Goal: Answer question/provide support: Share knowledge or assist other users

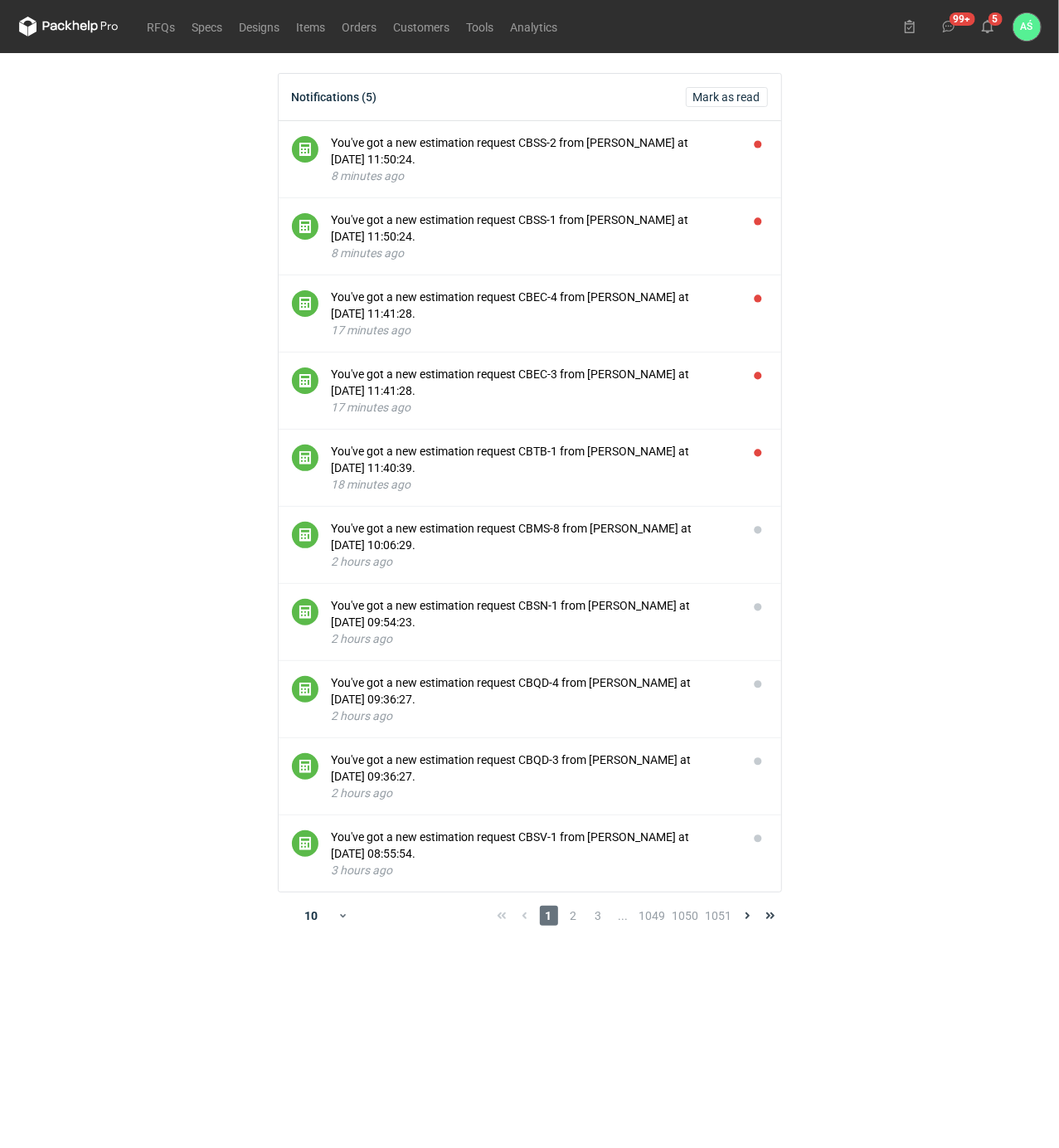
click at [947, 690] on main "Notifications (5) [PERSON_NAME] as read You've got a new estimation request CBS…" at bounding box center [530, 600] width 1035 height 1095
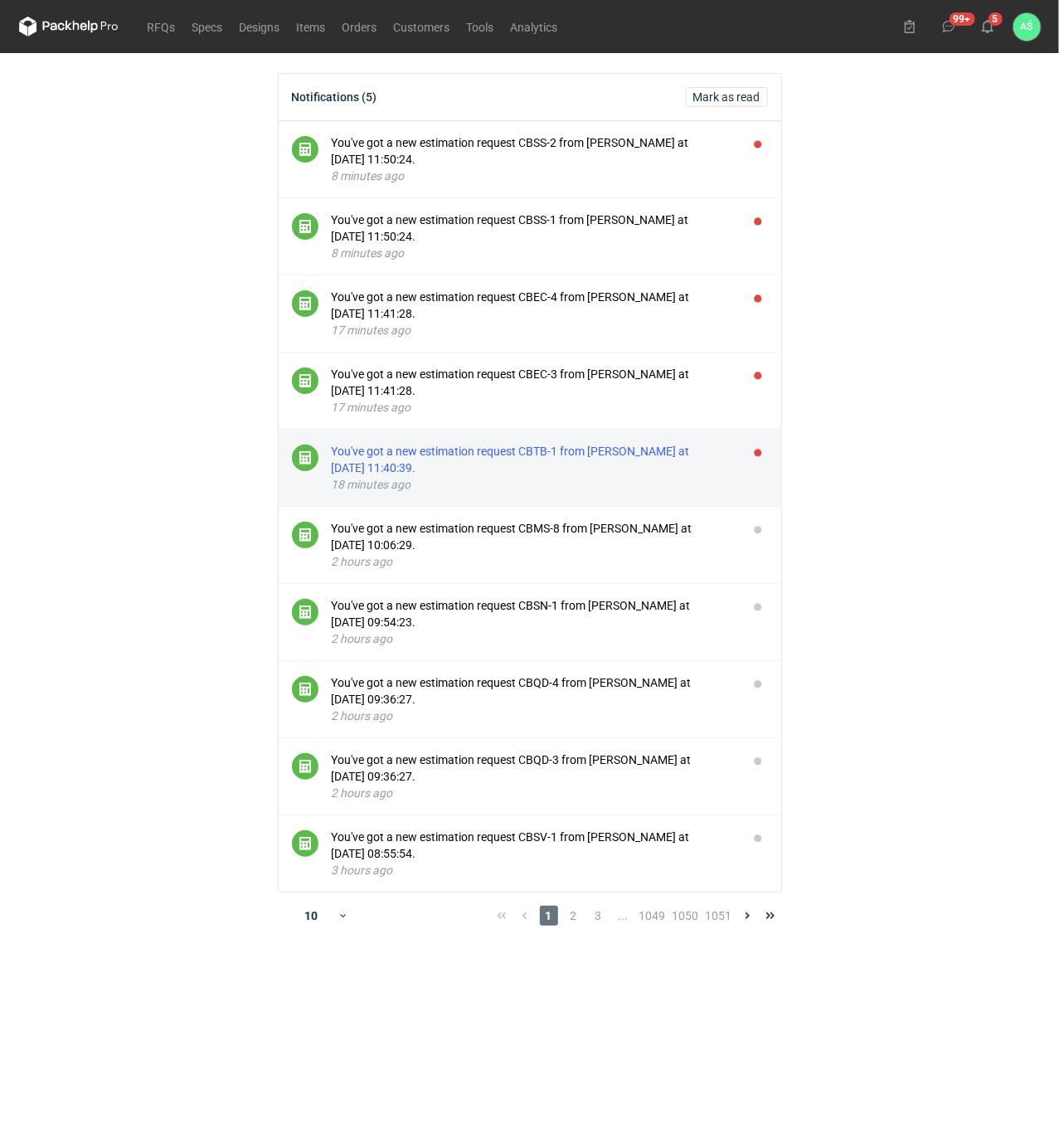
click at [629, 481] on div "18 minutes ago" at bounding box center [533, 485] width 403 height 17
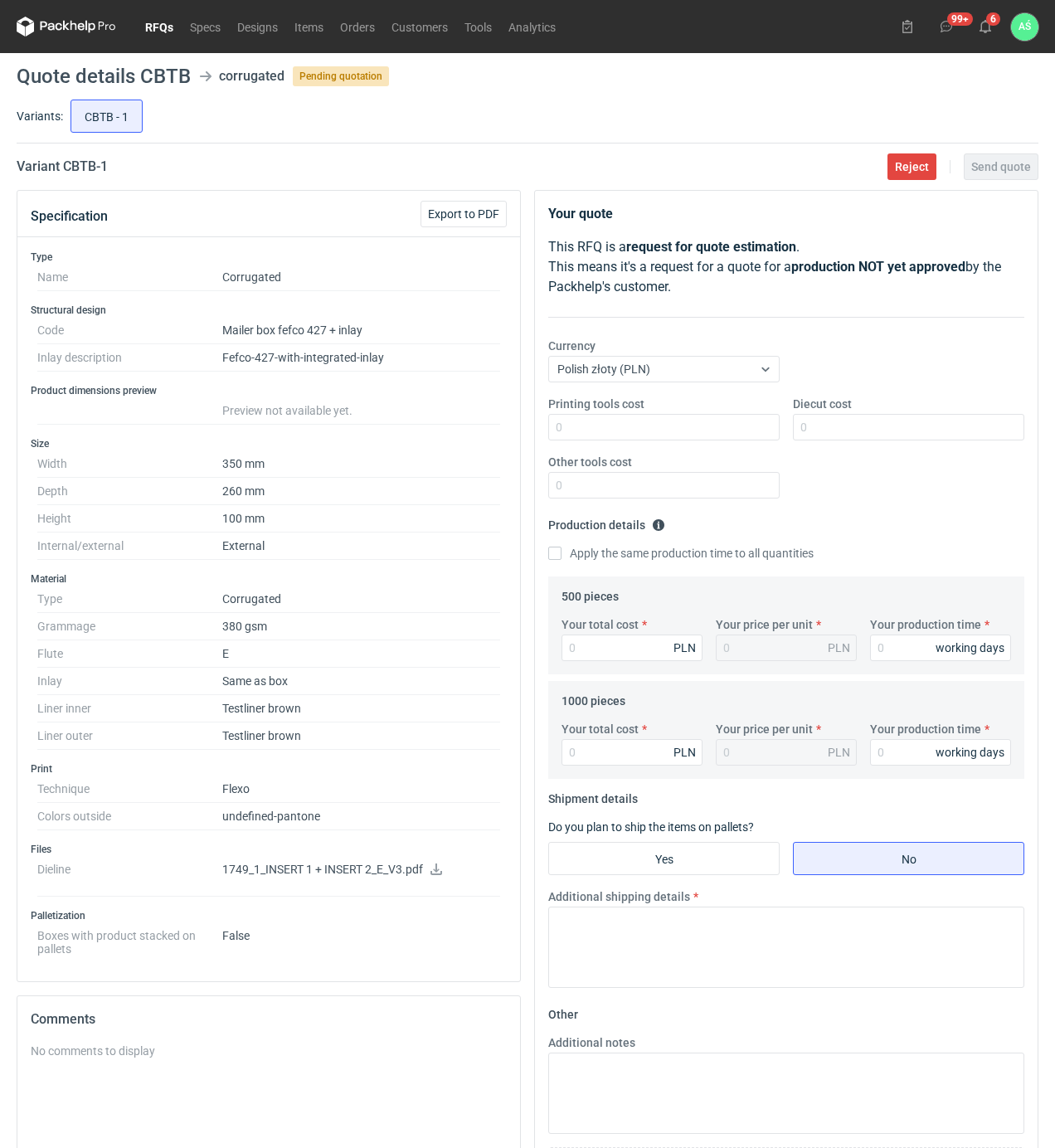
click at [432, 872] on icon at bounding box center [436, 869] width 13 height 12
click at [751, 432] on input "Printing tools cost" at bounding box center [663, 428] width 232 height 27
type input "1000"
type input "1100"
type input "1960"
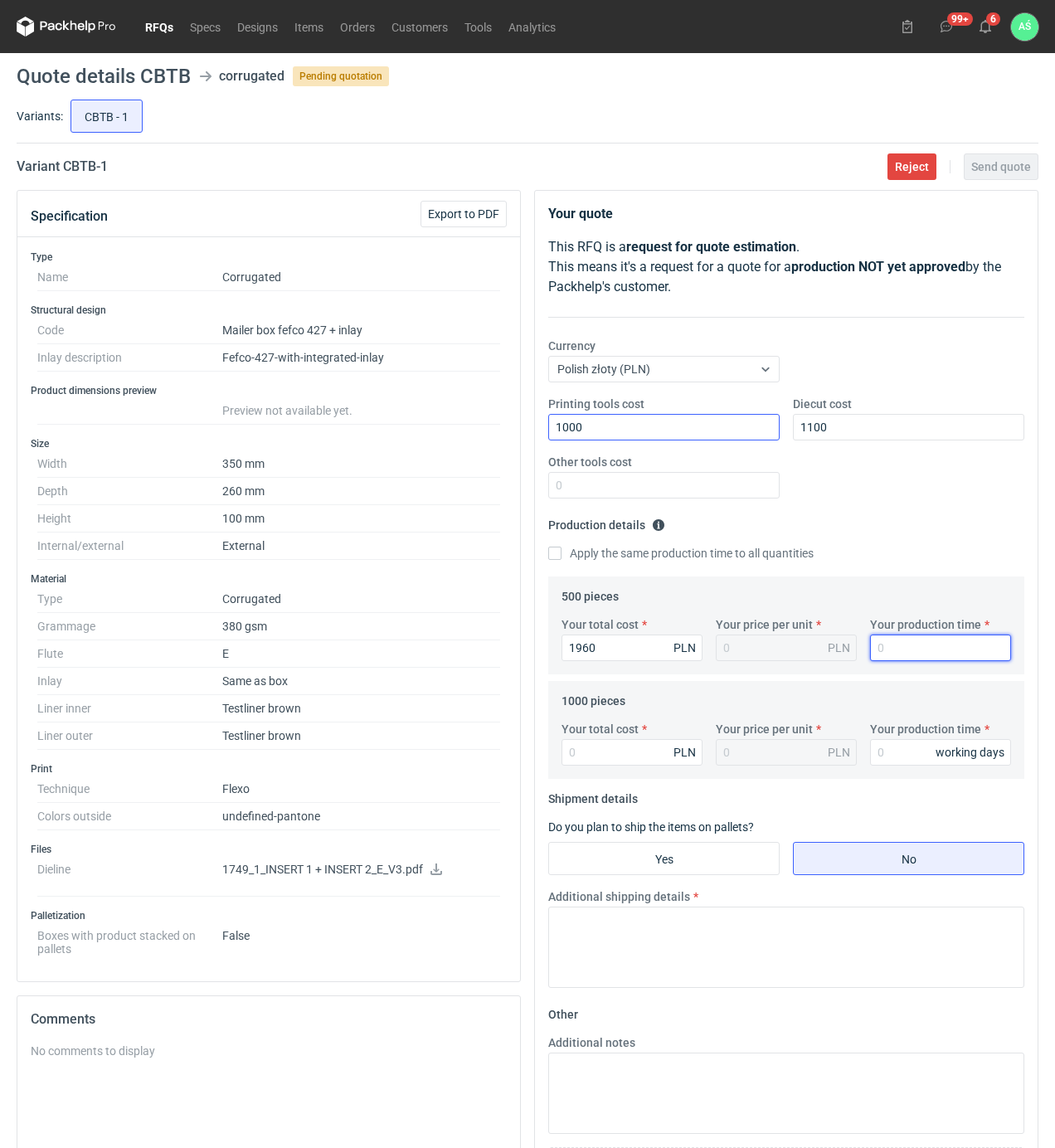
type input "3.92"
type input "15"
type input "33"
type input "0.03"
type input "3320"
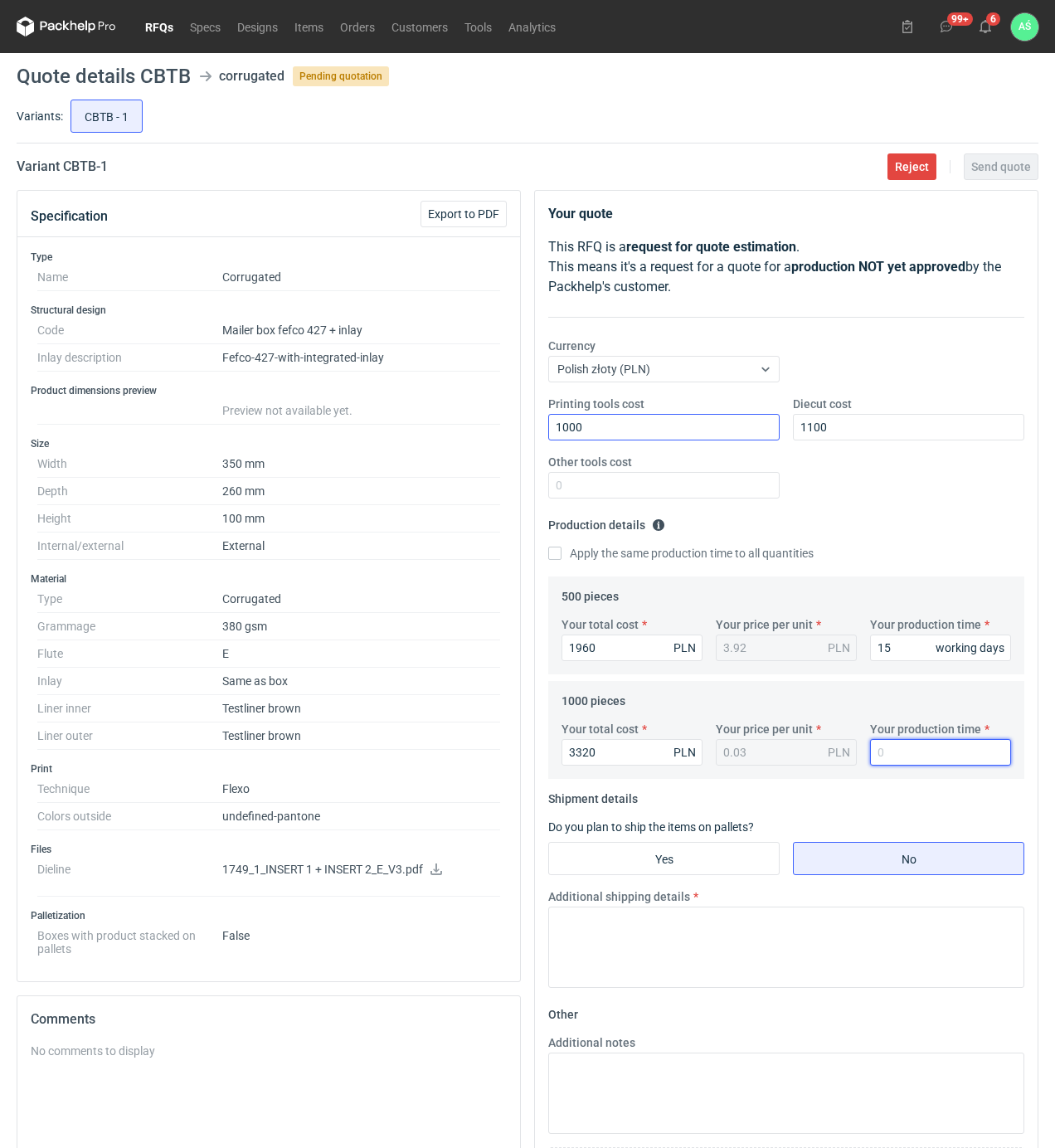
type input "3.32"
type input "15"
click at [663, 872] on input "Yes" at bounding box center [663, 858] width 230 height 31
radio input "true"
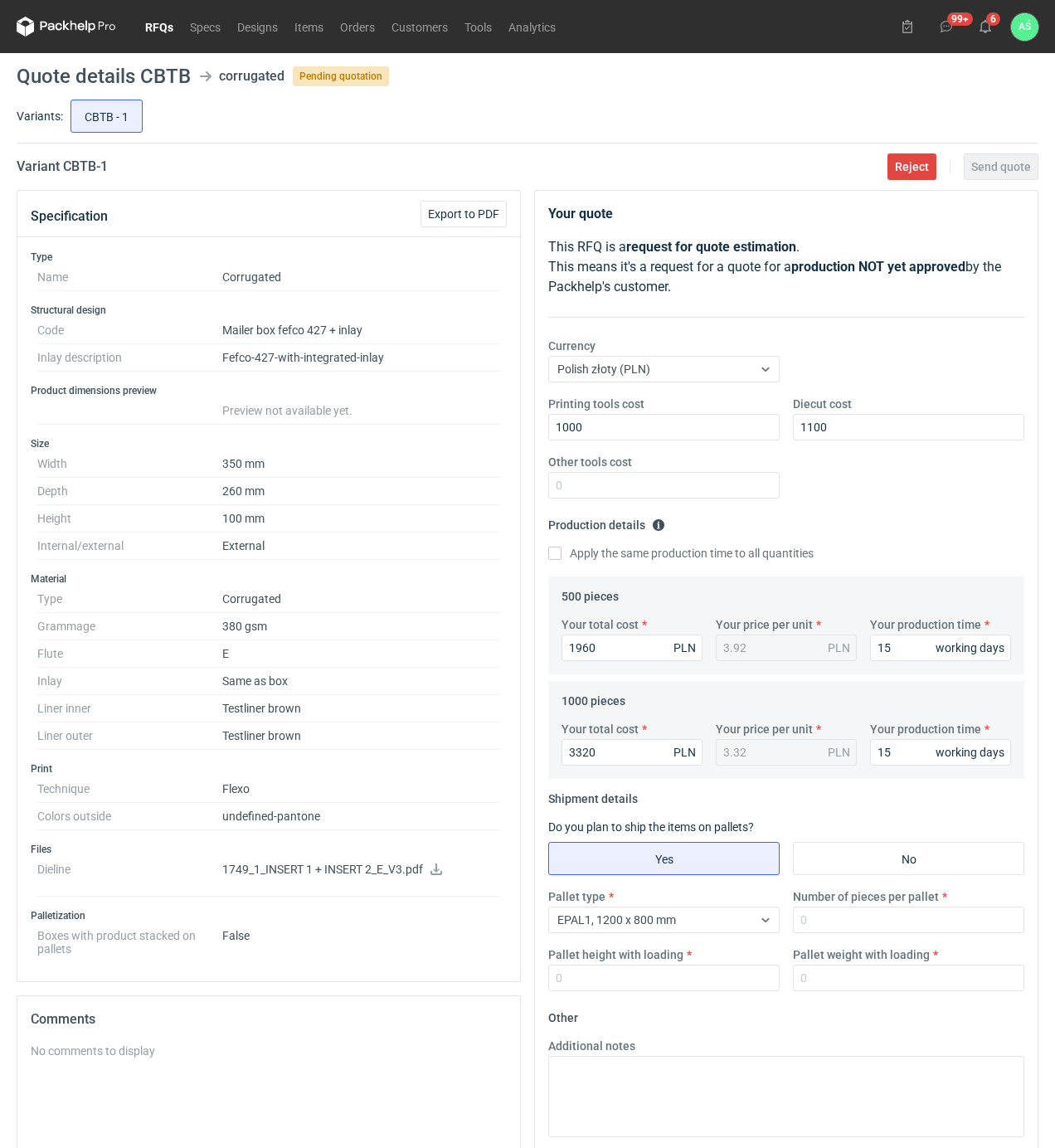
scroll to position [252, 0]
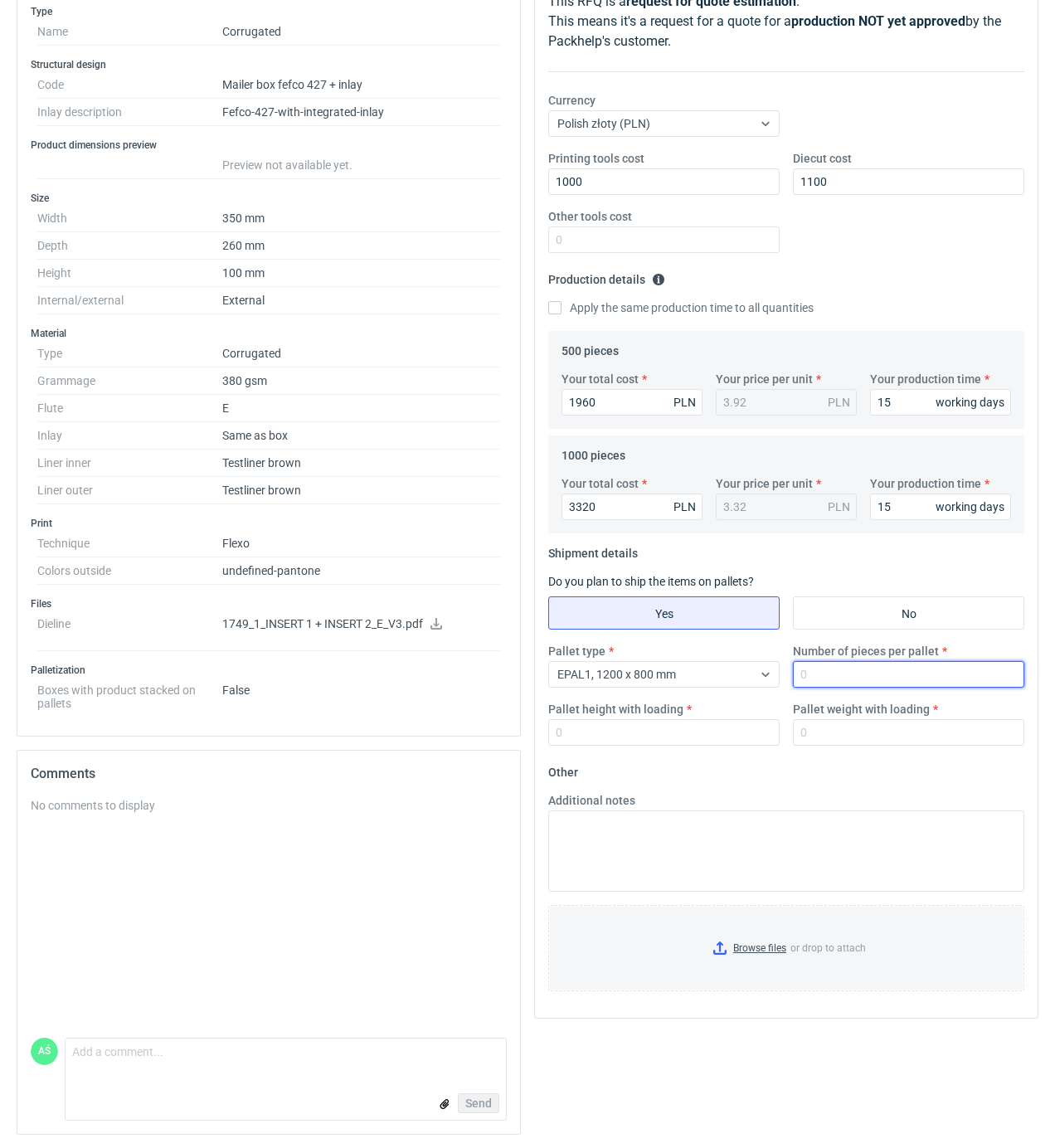
click at [823, 667] on input "Number of pieces per pallet" at bounding box center [908, 674] width 232 height 27
type input "1000"
type input "1800"
type input "200"
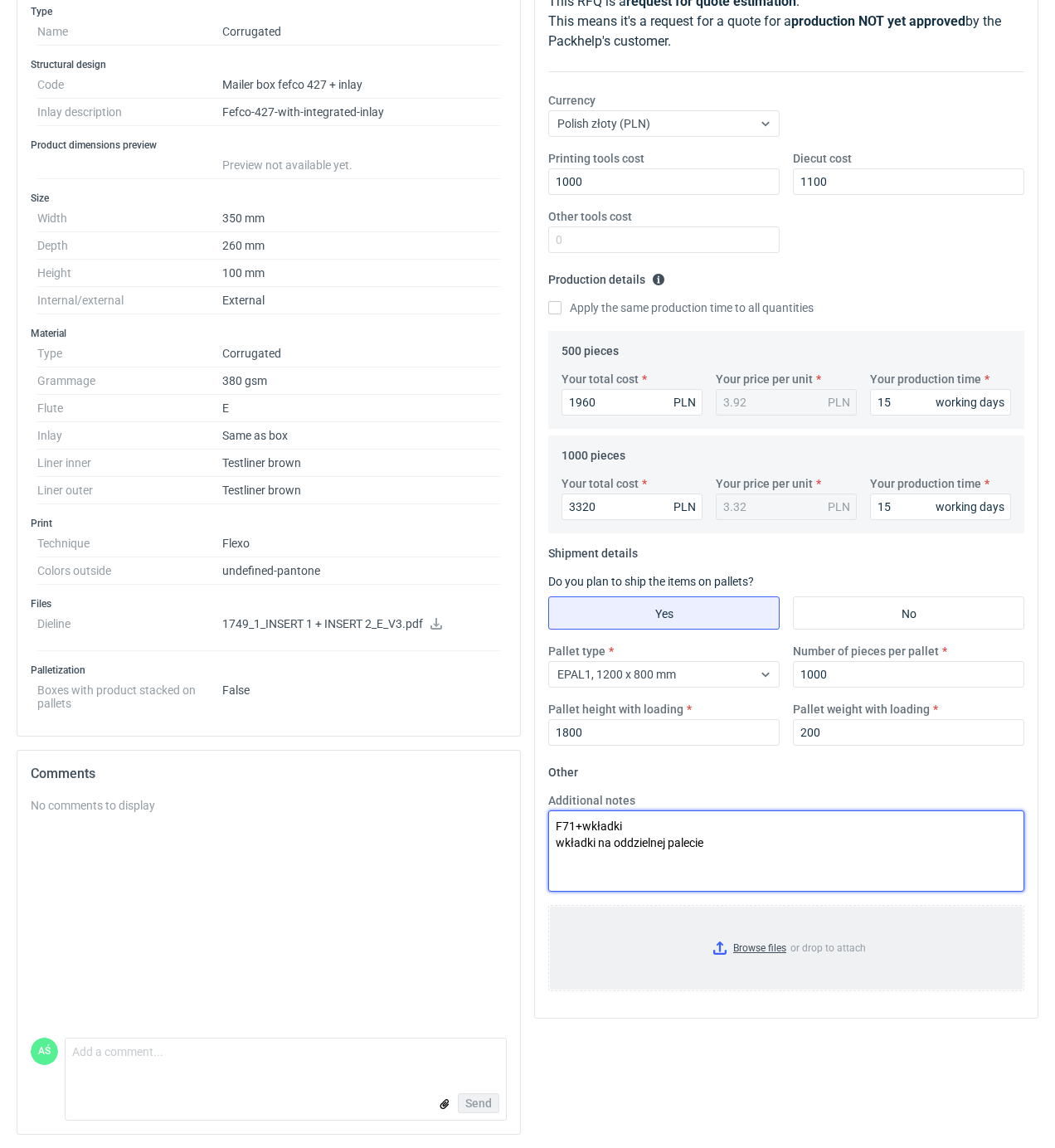
type textarea "F71+wkładki wkładki na oddzielnej palecie"
click at [754, 959] on input "Browse files or drop to attach" at bounding box center [786, 948] width 473 height 83
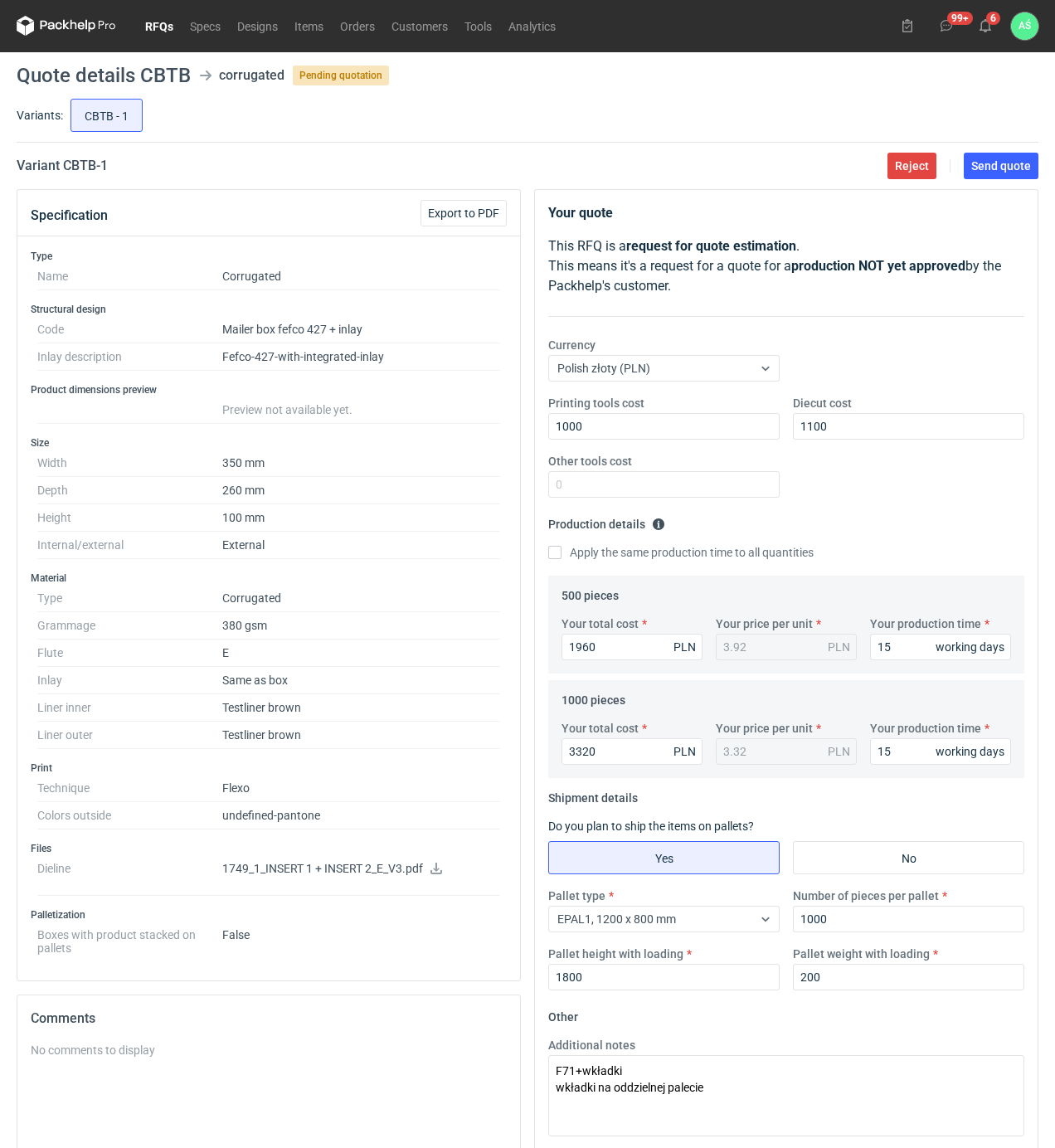
scroll to position [0, 0]
click at [1010, 173] on span "Send quote" at bounding box center [1001, 167] width 60 height 12
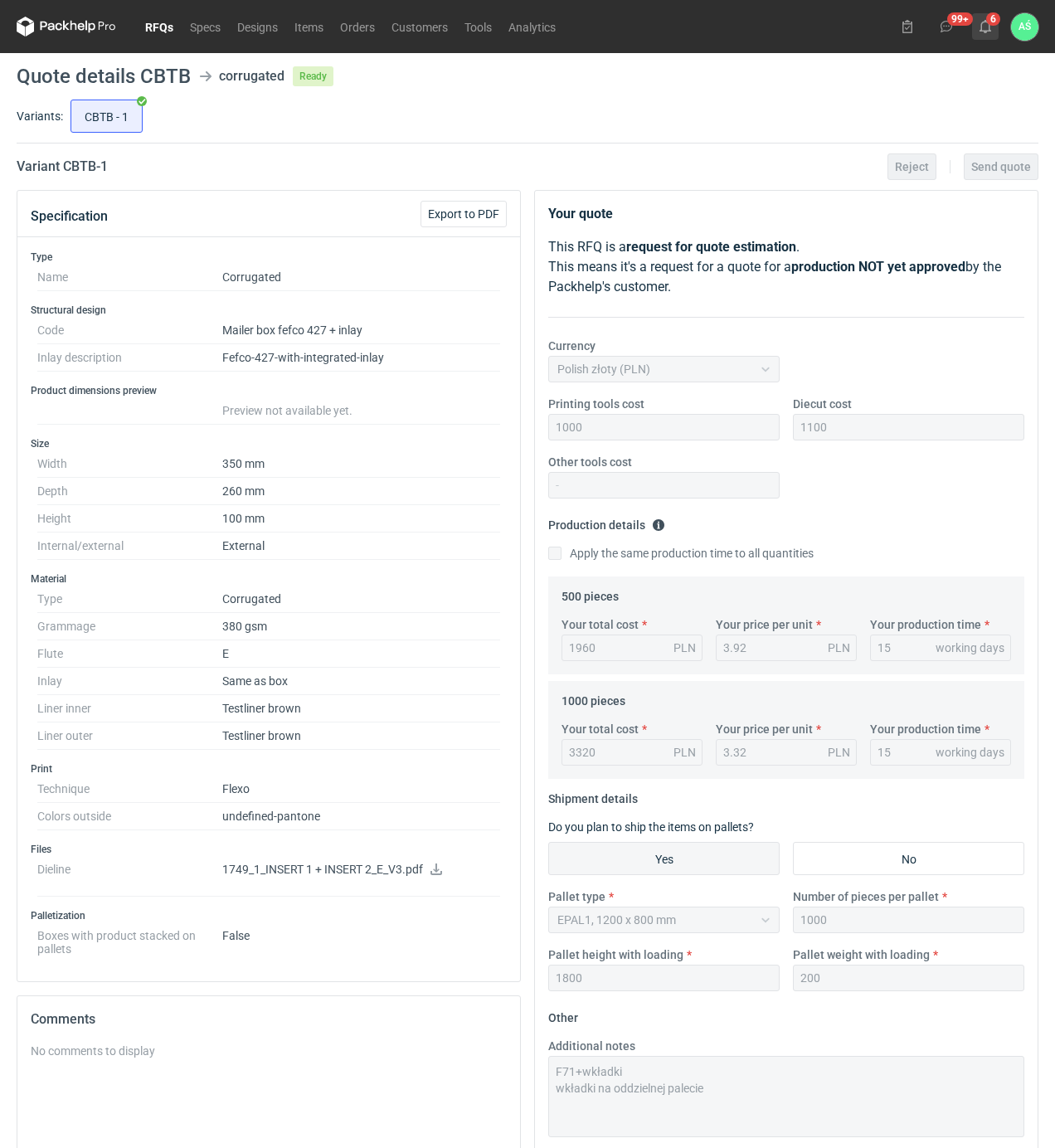
click at [993, 21] on button "6" at bounding box center [986, 27] width 27 height 27
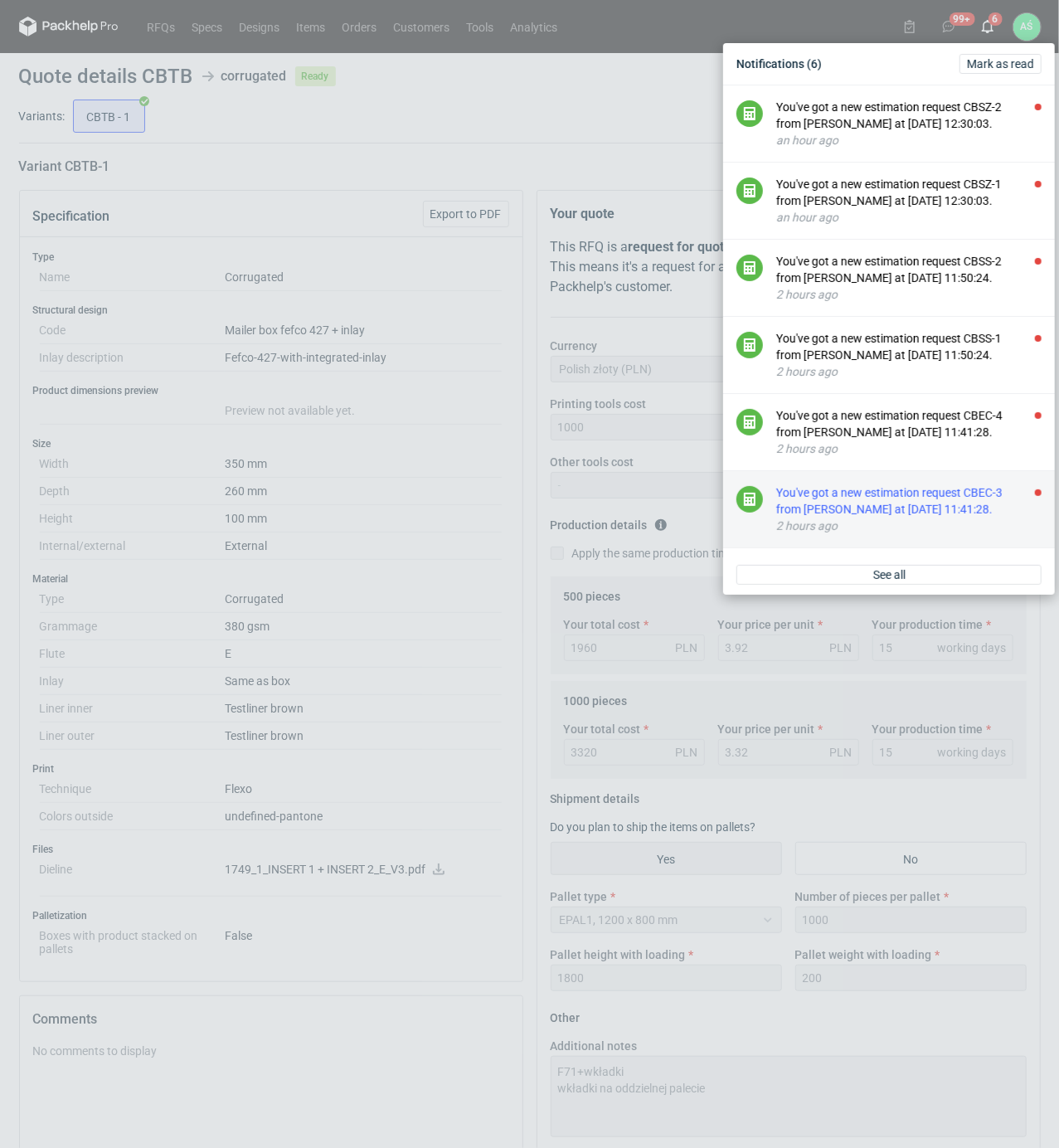
click at [977, 518] on div "You've got a new estimation request CBEC-3 from [PERSON_NAME] at [DATE] 11:41:2…" at bounding box center [908, 500] width 265 height 33
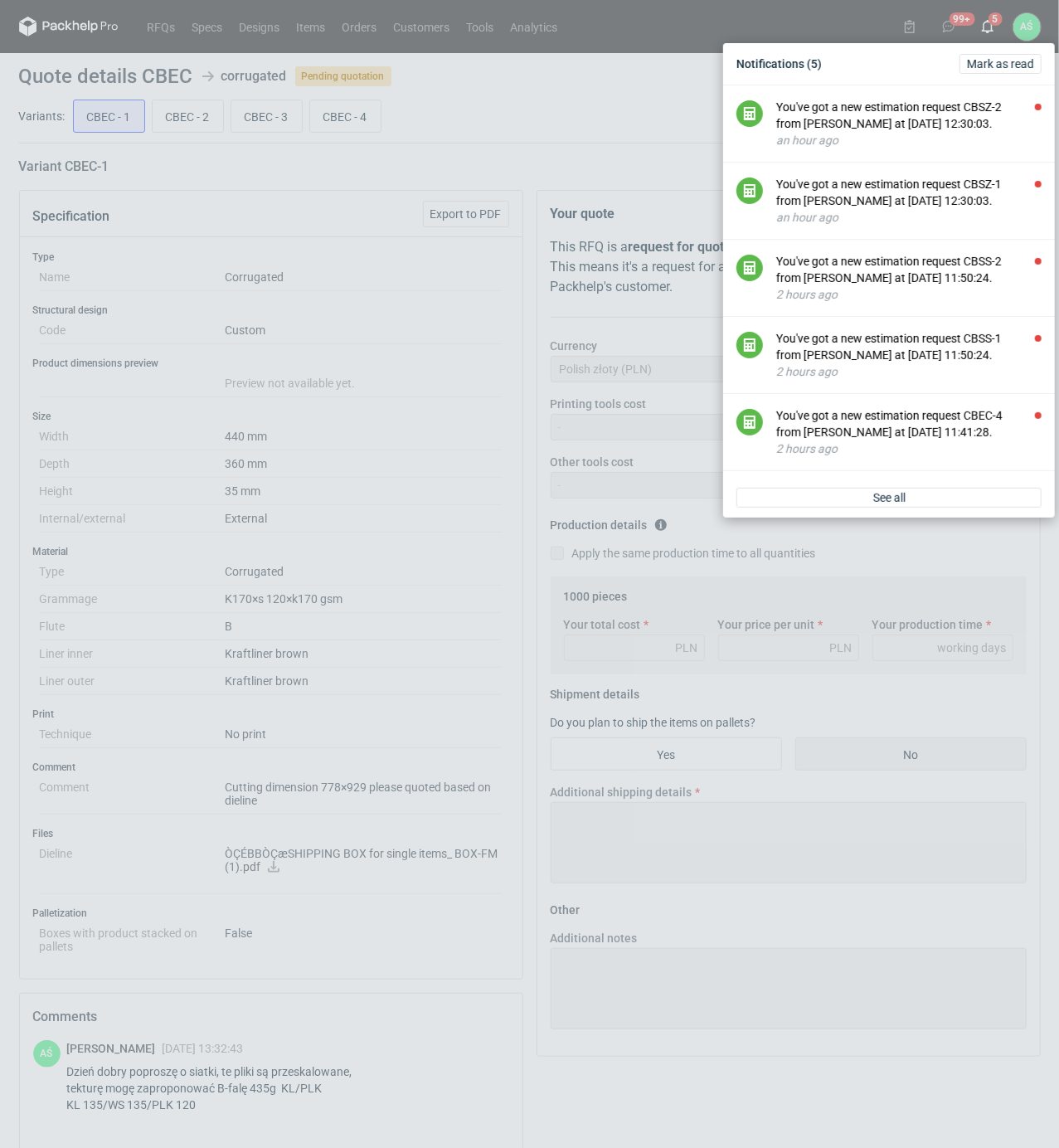
click at [424, 363] on div "Notifications (5) [PERSON_NAME] as read You've got a new estimation request CBS…" at bounding box center [530, 574] width 1059 height 1148
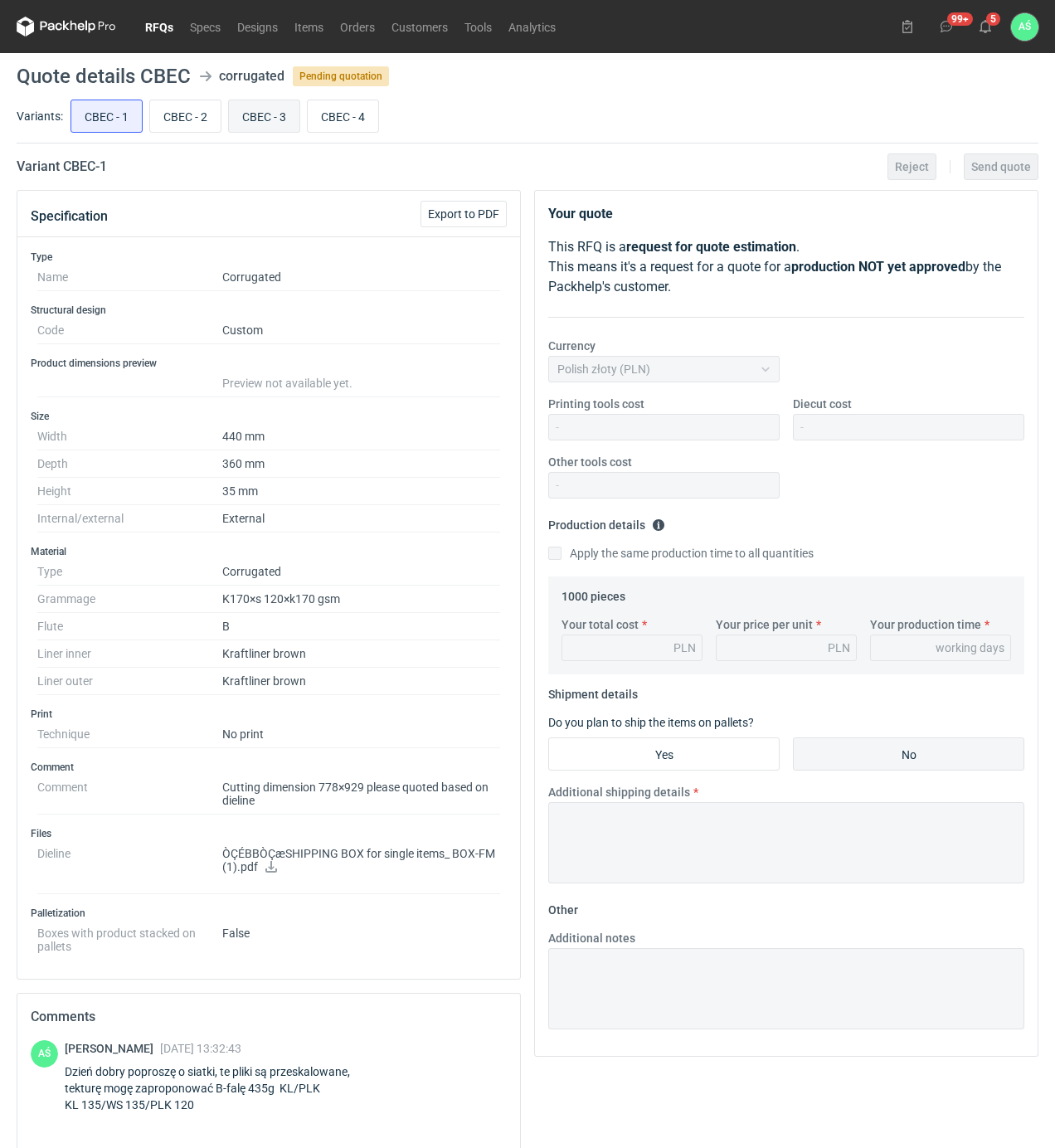
click at [270, 120] on input "CBEC - 3" at bounding box center [264, 115] width 71 height 31
radio input "true"
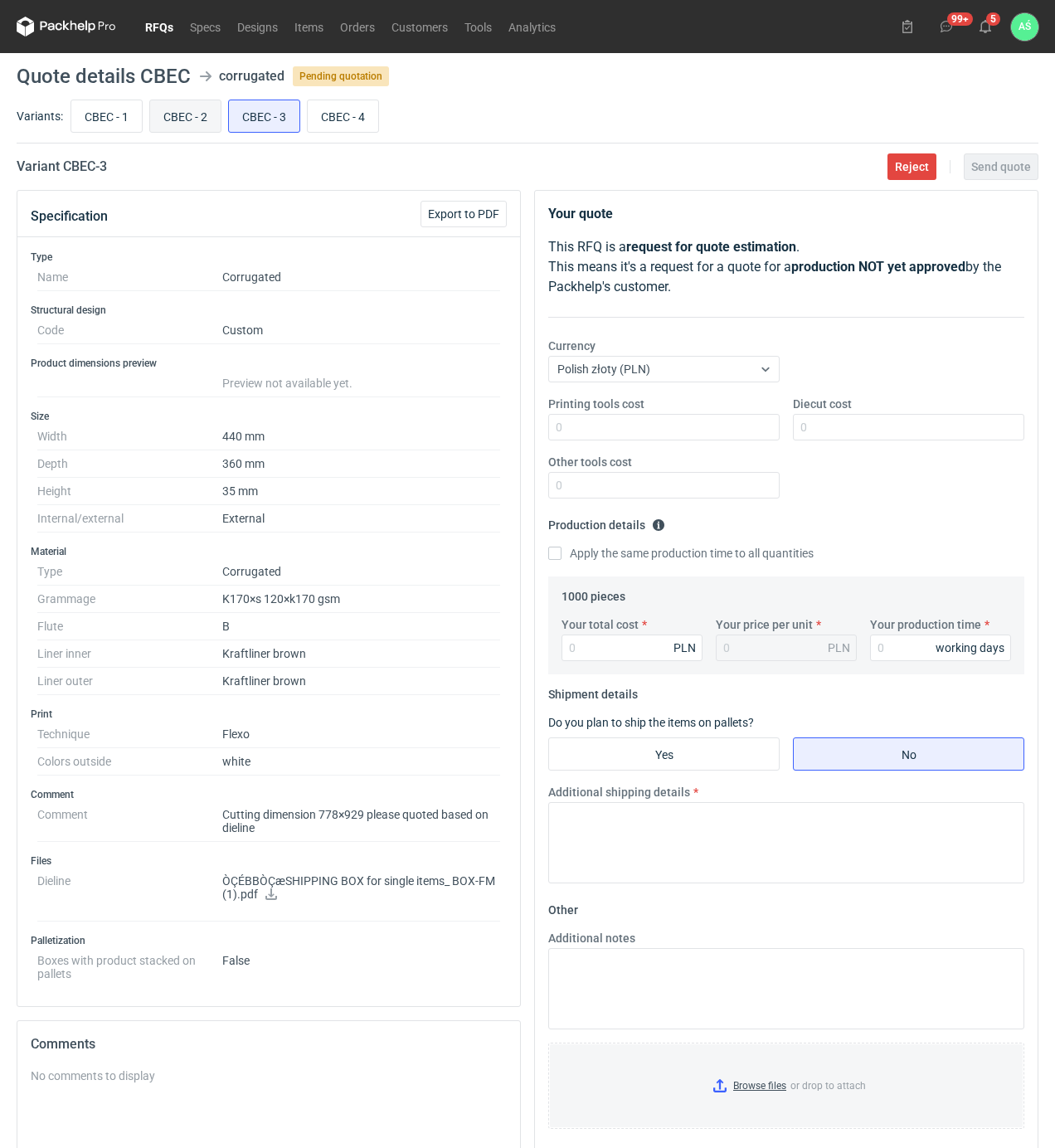
click at [186, 128] on input "CBEC - 2" at bounding box center [185, 115] width 71 height 31
radio input "true"
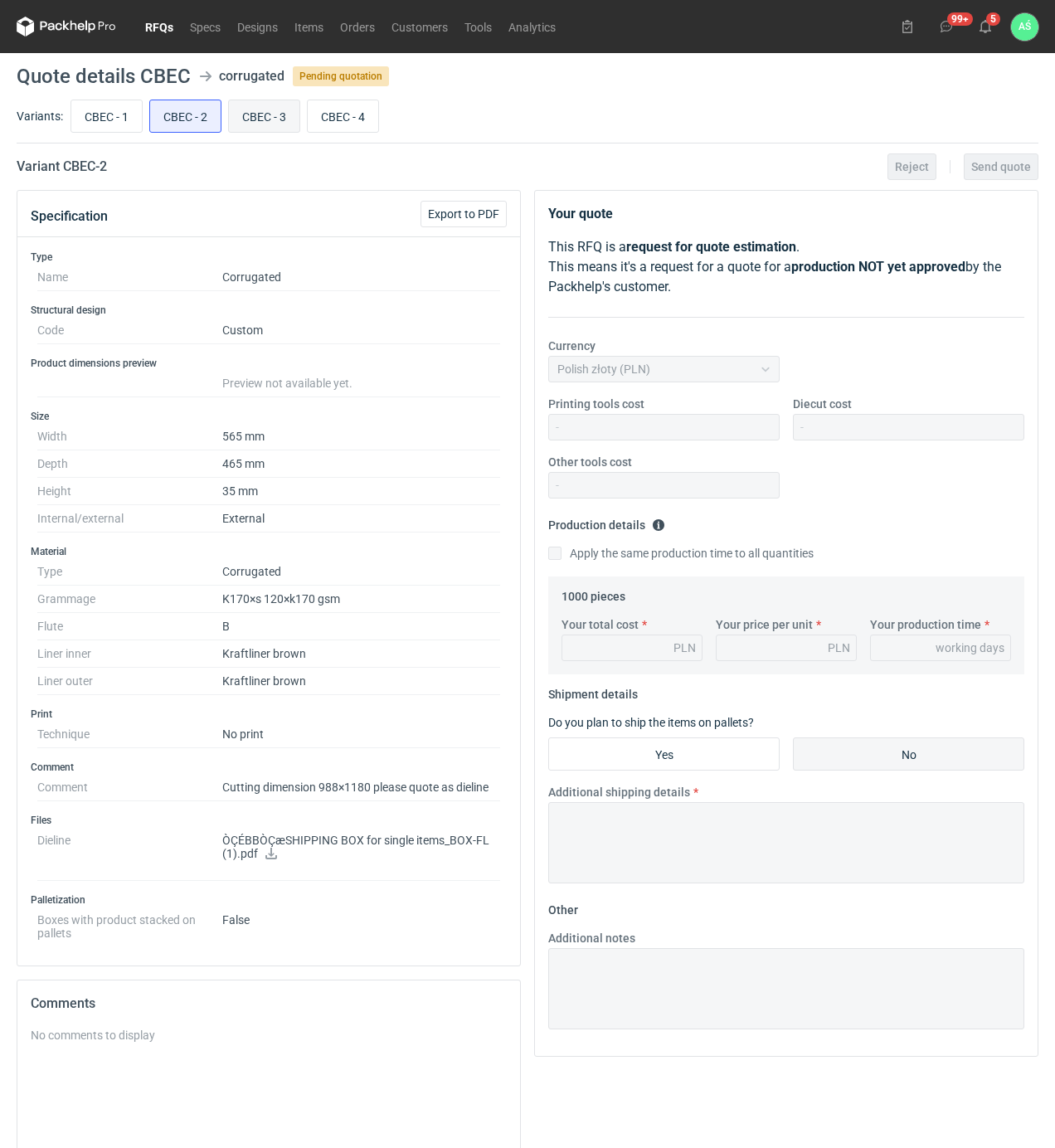
click at [248, 110] on input "CBEC - 3" at bounding box center [264, 115] width 71 height 31
radio input "true"
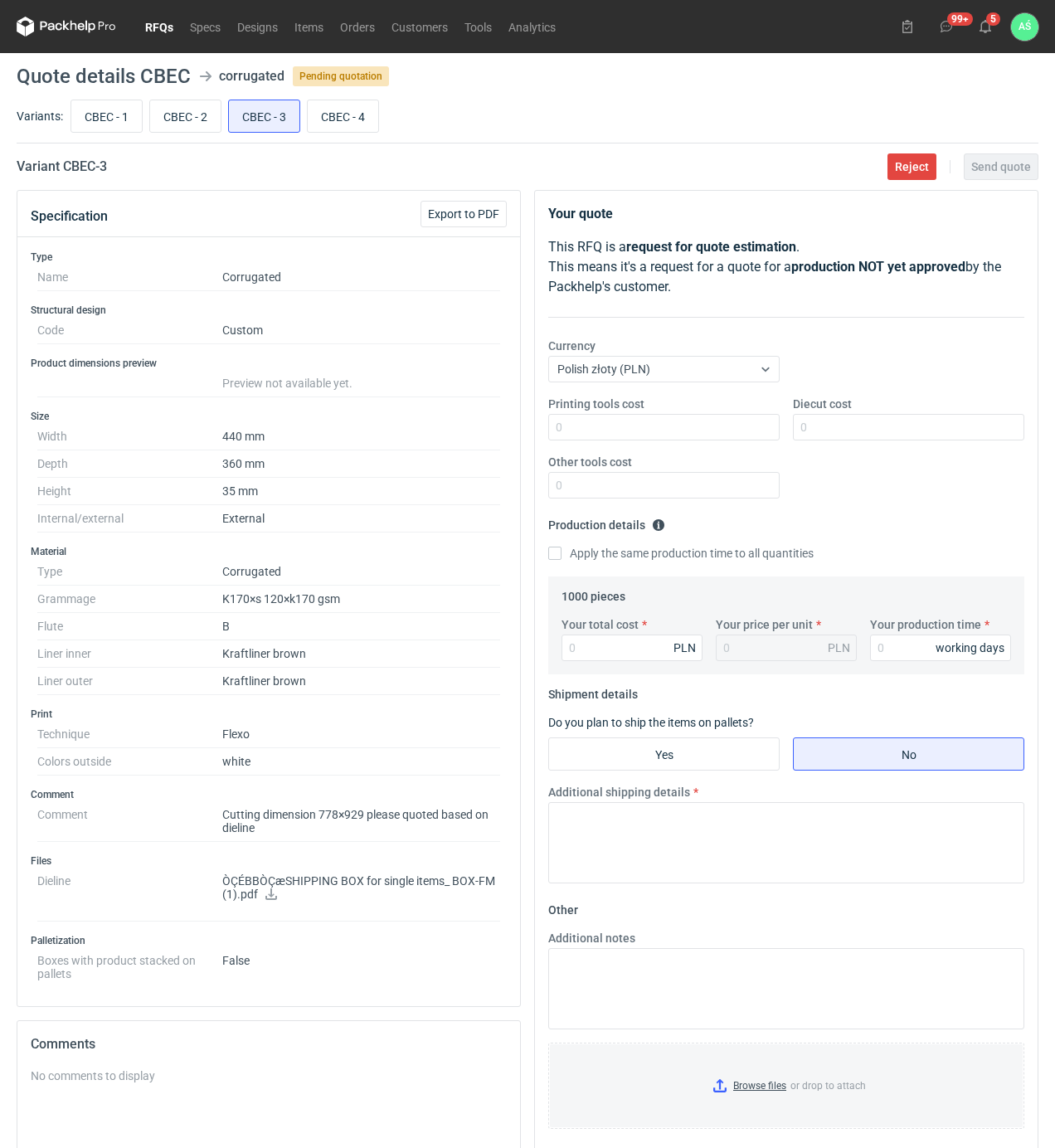
click at [133, 94] on main "Quote details CBEC corrugated Pending quotation Variants: CBEC - 1 CBEC - 2 CBE…" at bounding box center [528, 736] width 1036 height 1365
click at [196, 108] on input "CBEC - 2" at bounding box center [185, 115] width 71 height 31
radio input "true"
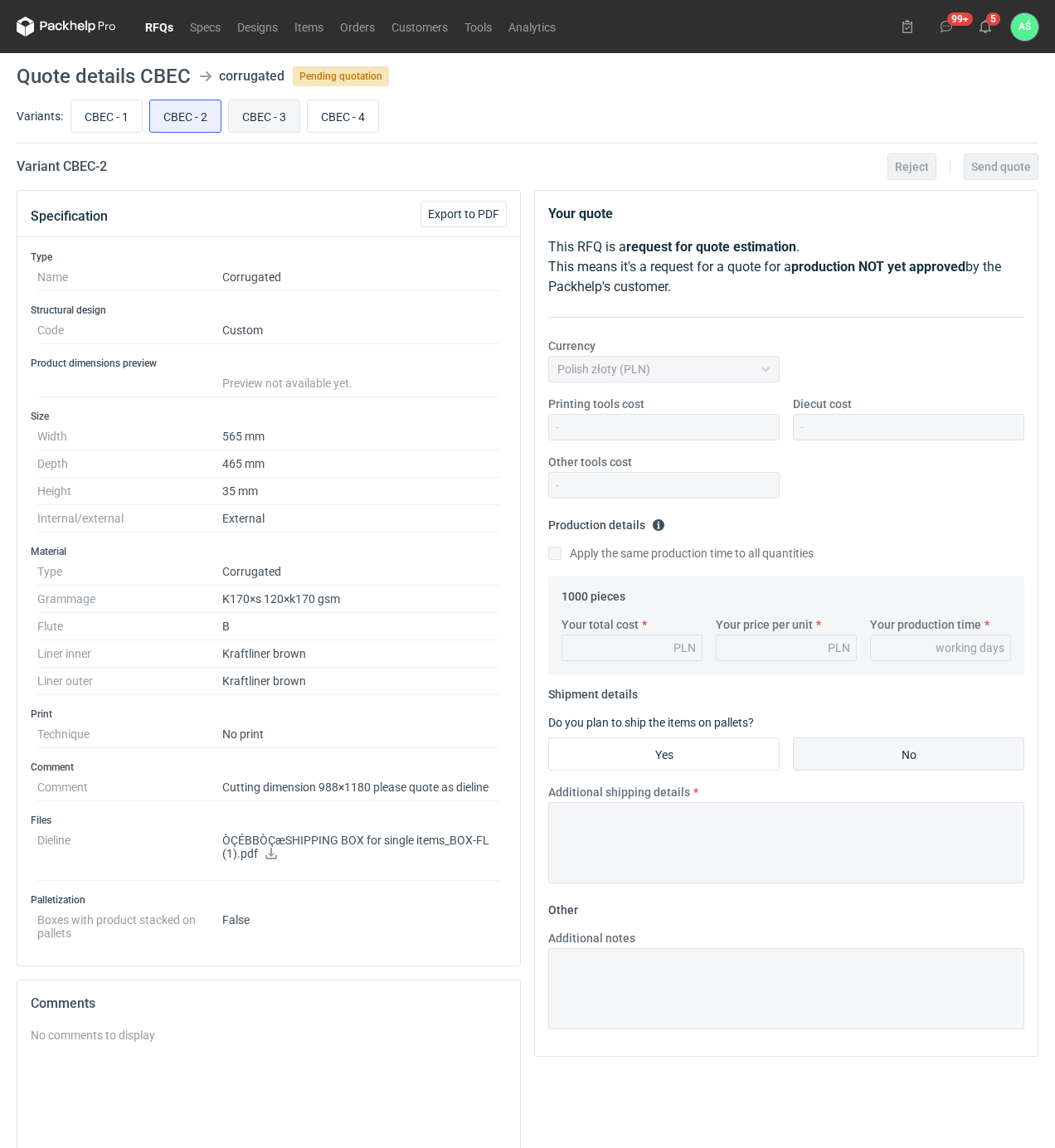
click at [231, 111] on input "CBEC - 3" at bounding box center [264, 115] width 71 height 31
radio input "true"
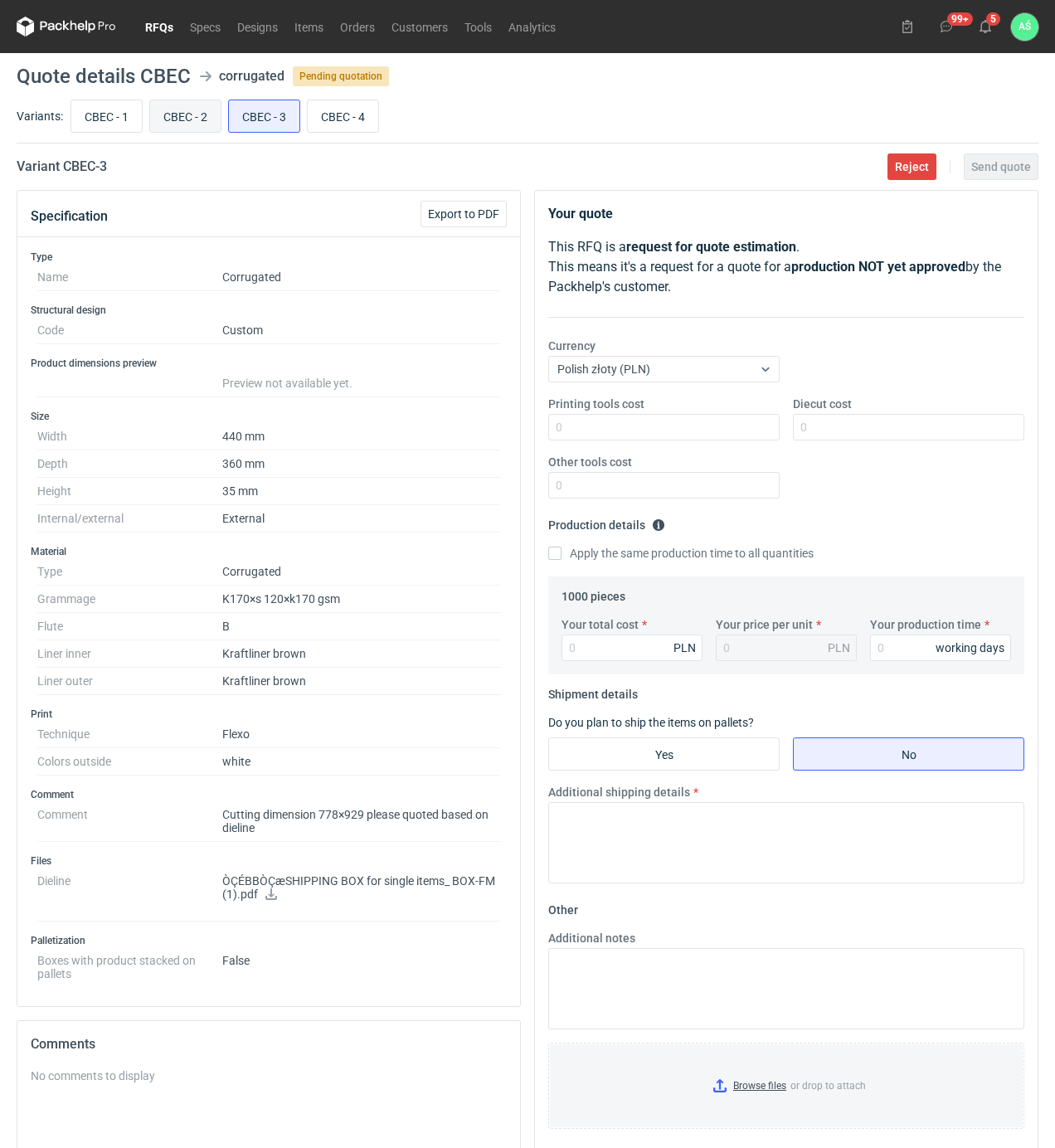
click at [181, 114] on input "CBEC - 2" at bounding box center [185, 115] width 71 height 31
radio input "true"
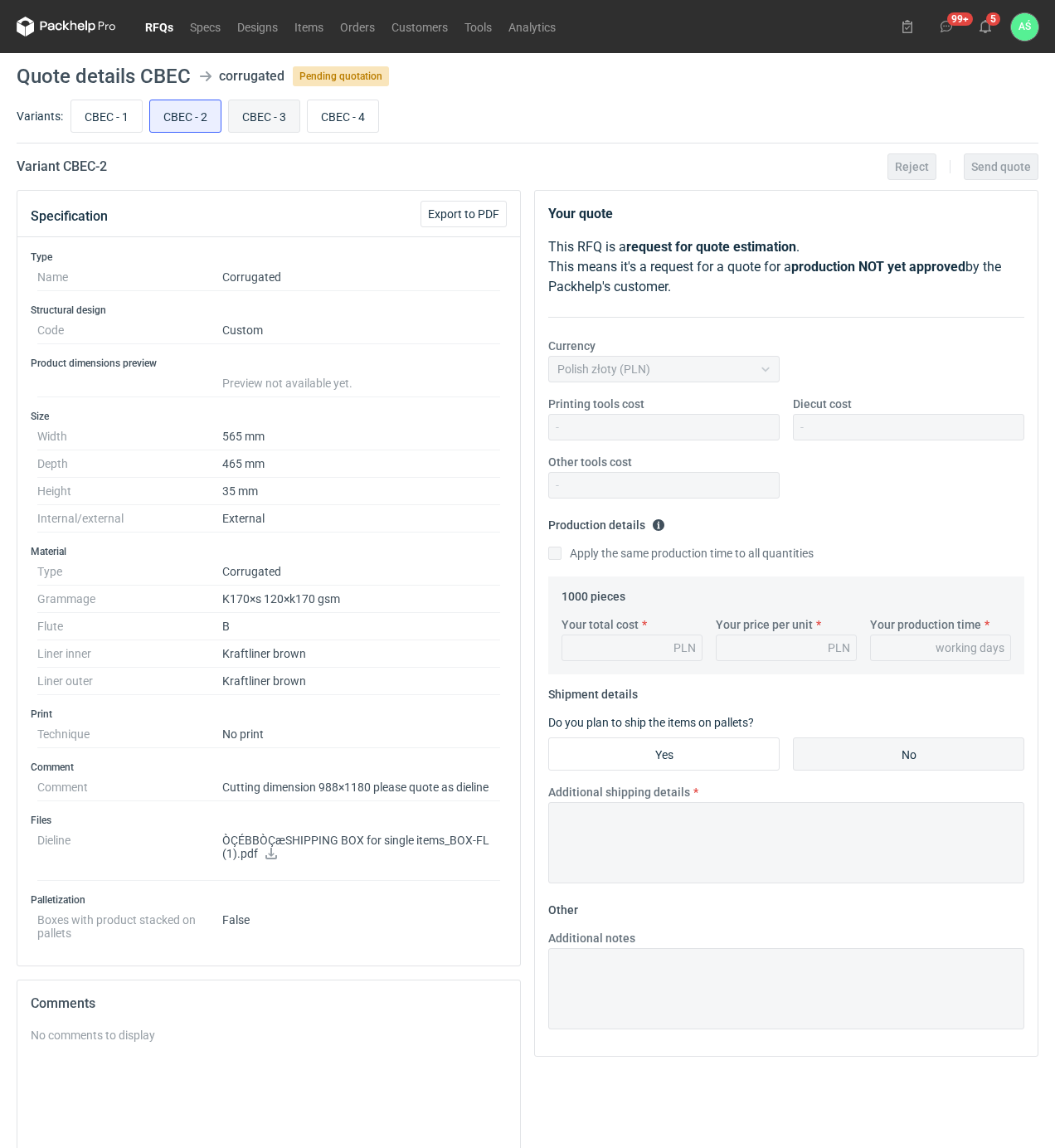
click at [253, 123] on input "CBEC - 3" at bounding box center [264, 115] width 71 height 31
radio input "true"
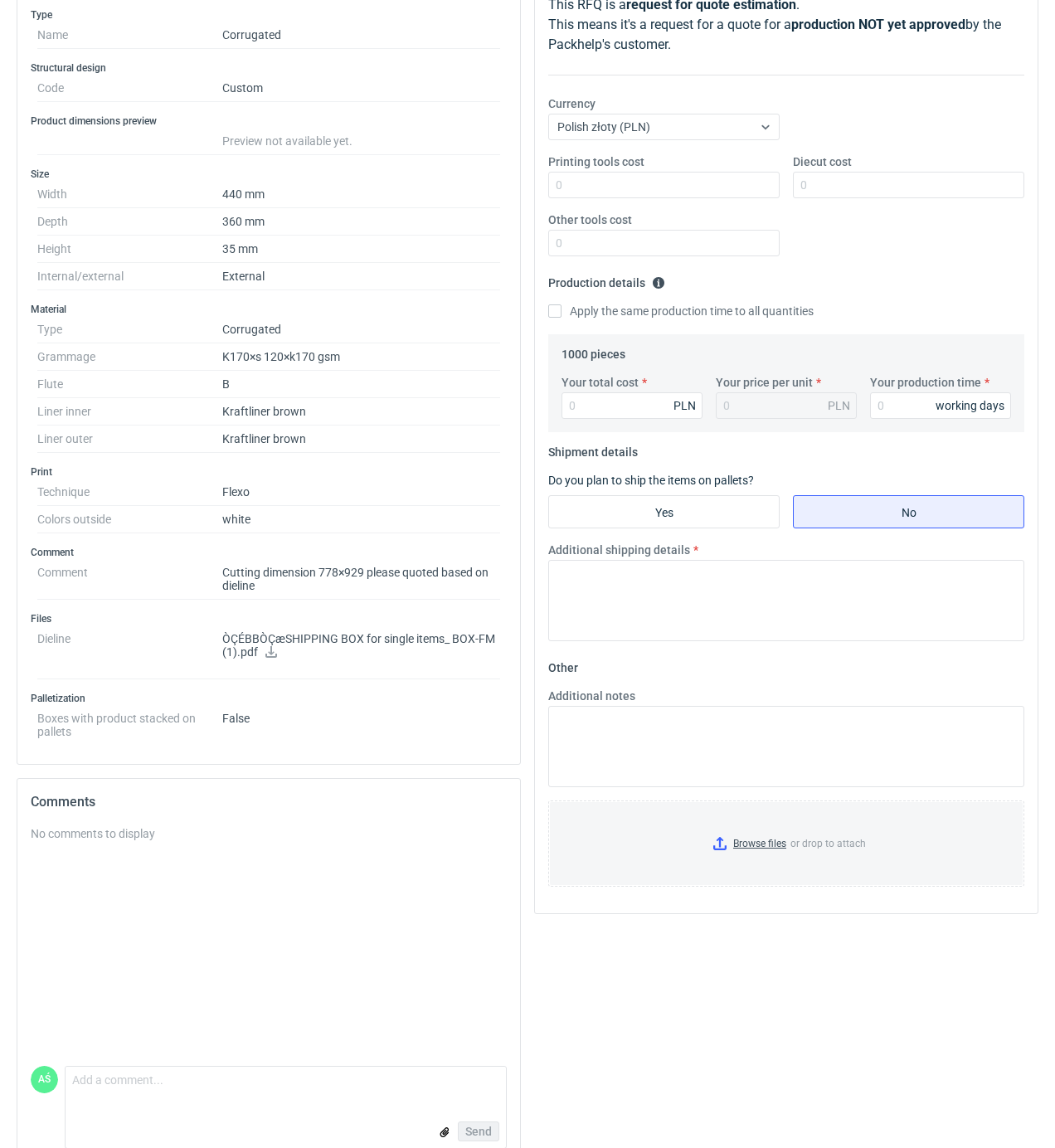
scroll to position [276, 0]
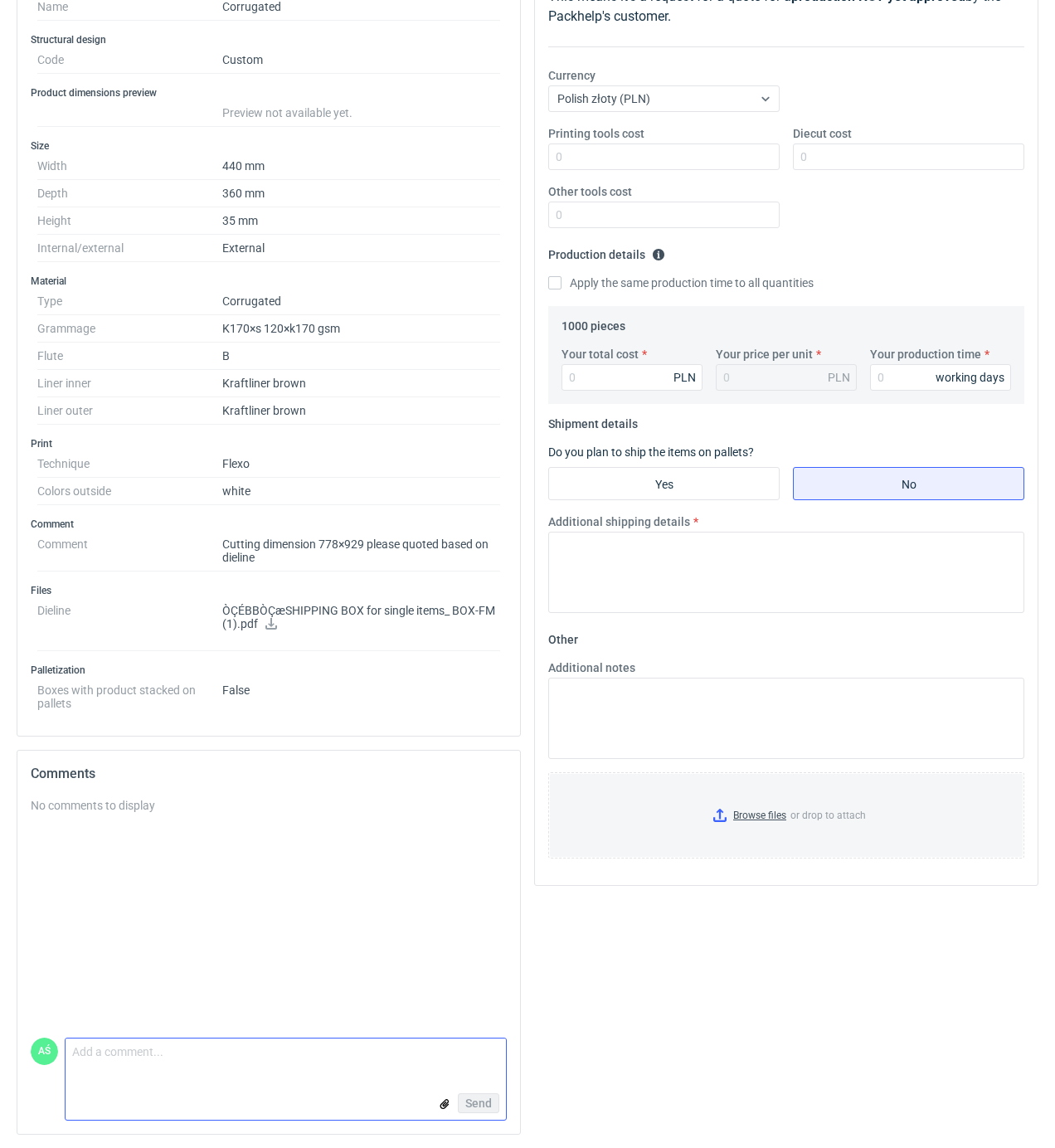
click at [125, 1050] on textarea "Comment message" at bounding box center [285, 1055] width 440 height 35
type textarea "siatka przeskalowana"
click at [481, 1097] on span "Send" at bounding box center [479, 1103] width 27 height 12
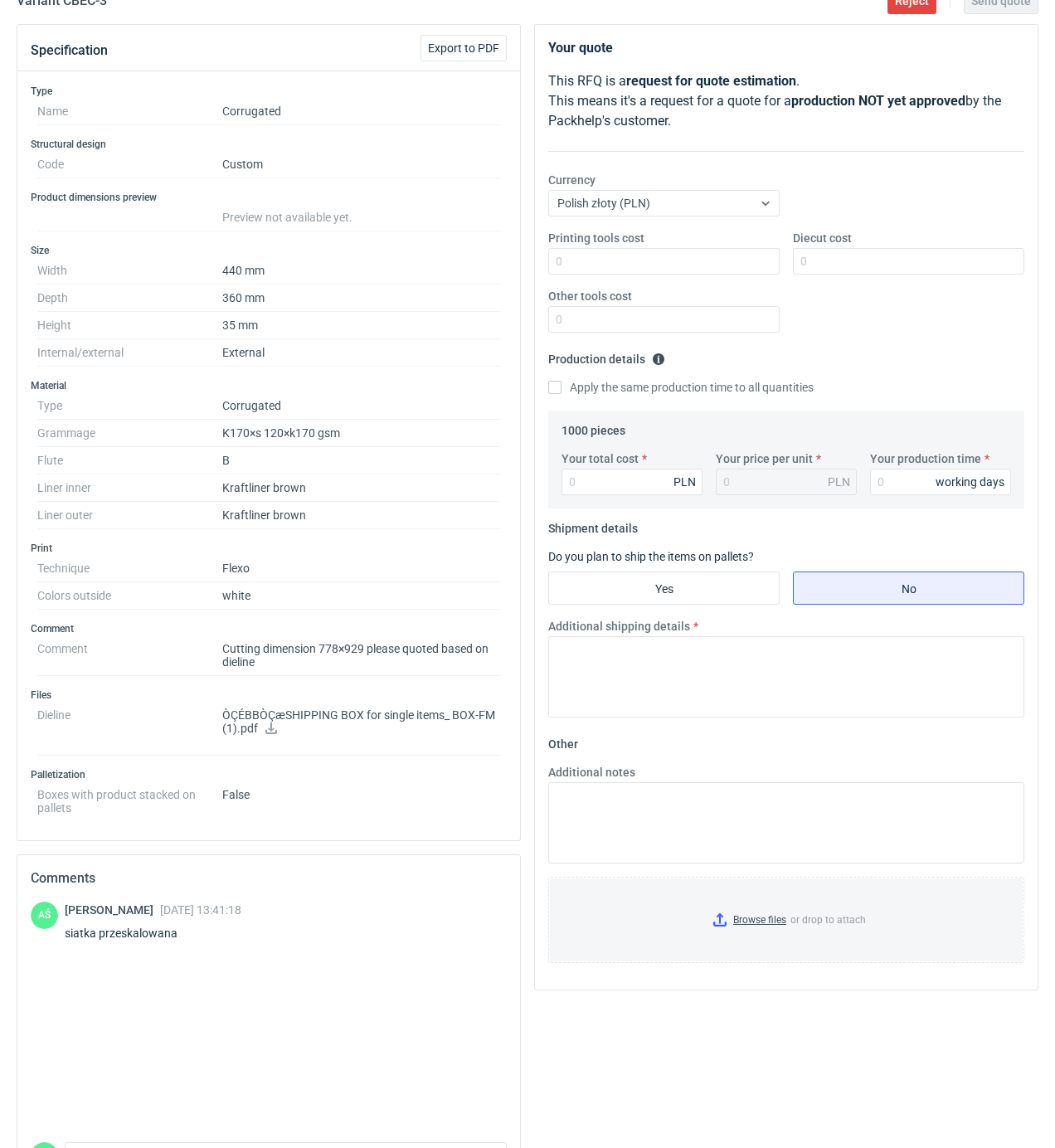
scroll to position [0, 0]
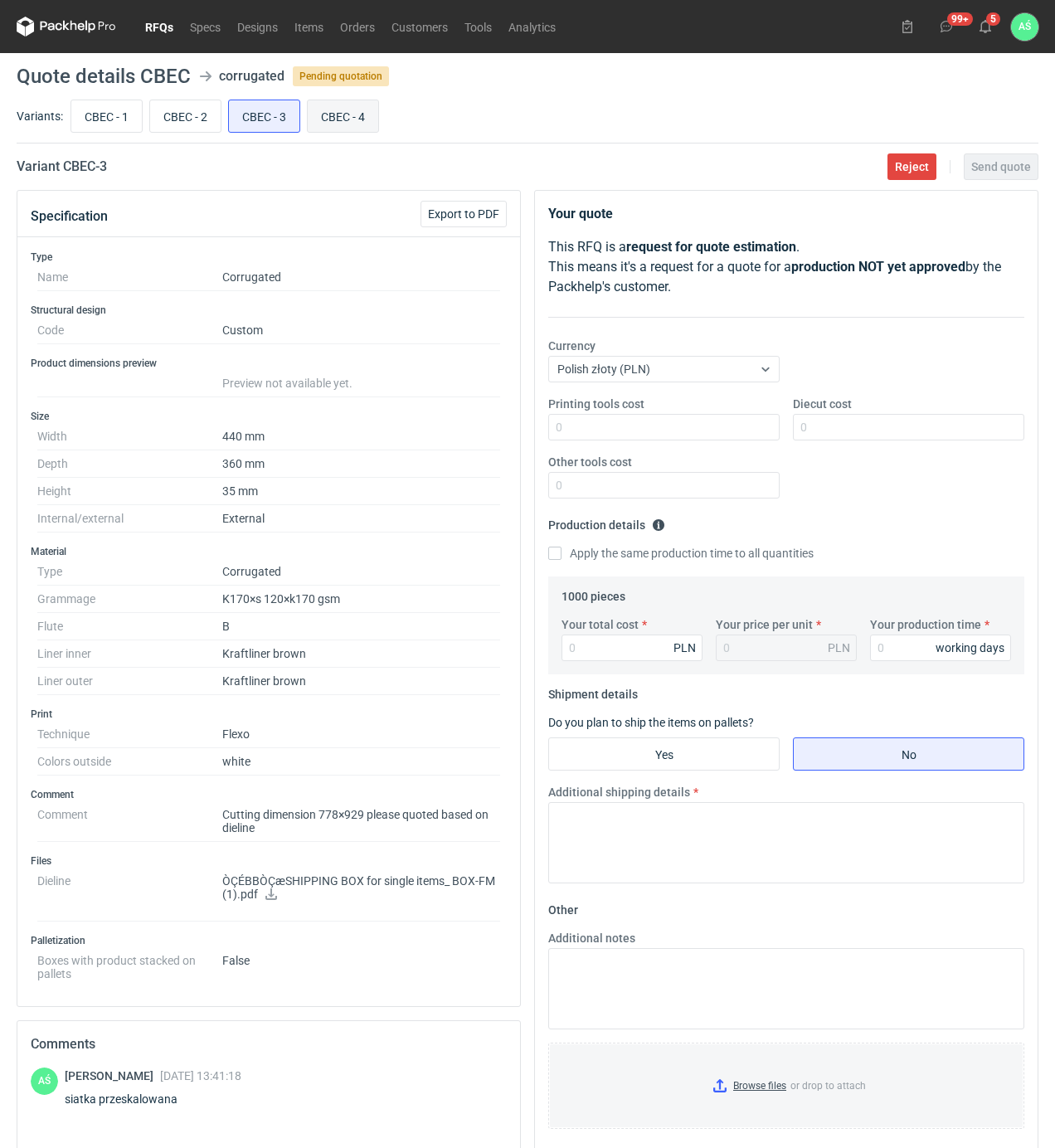
click at [342, 124] on input "CBEC - 4" at bounding box center [344, 115] width 71 height 31
radio input "true"
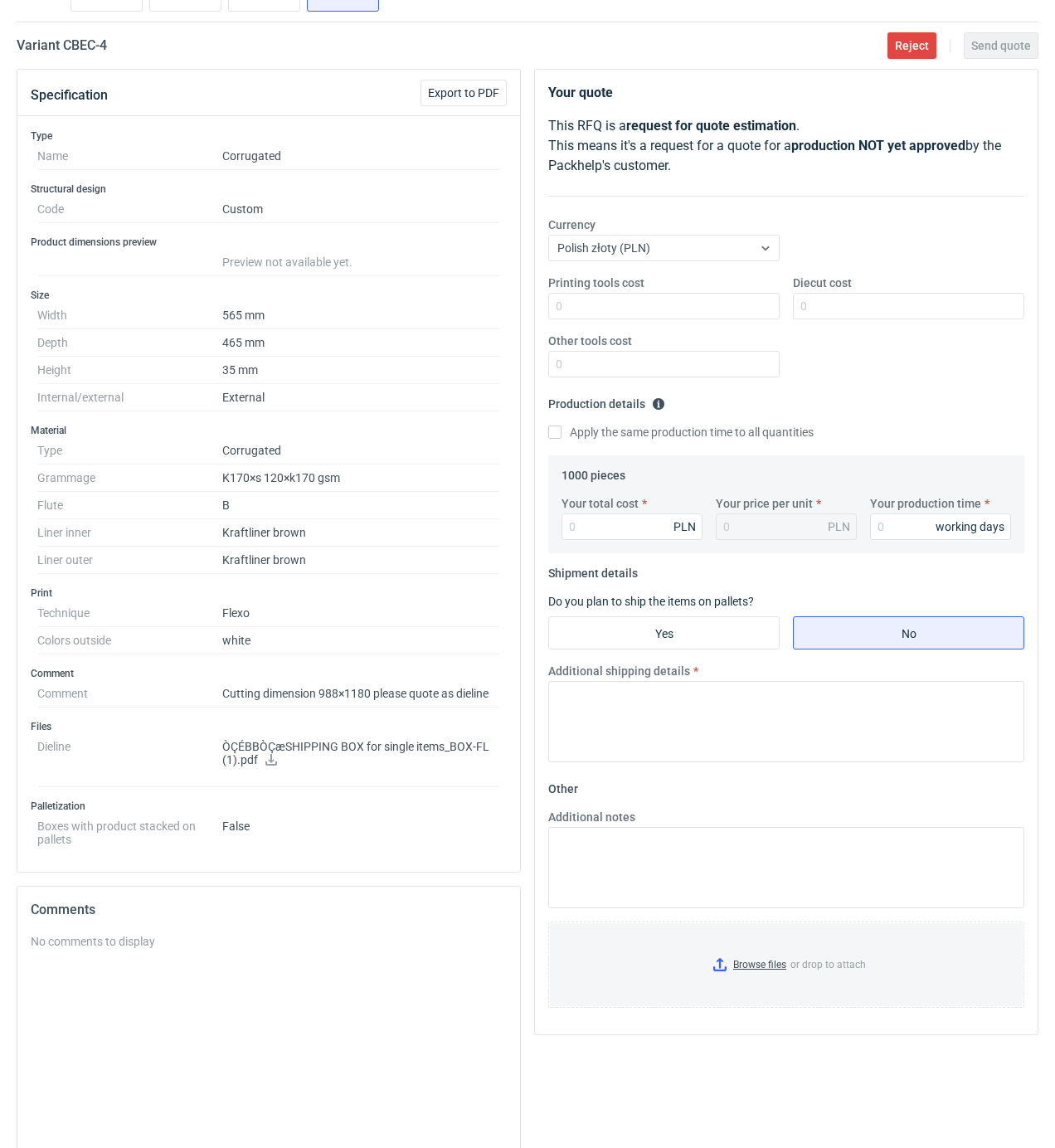
scroll to position [263, 0]
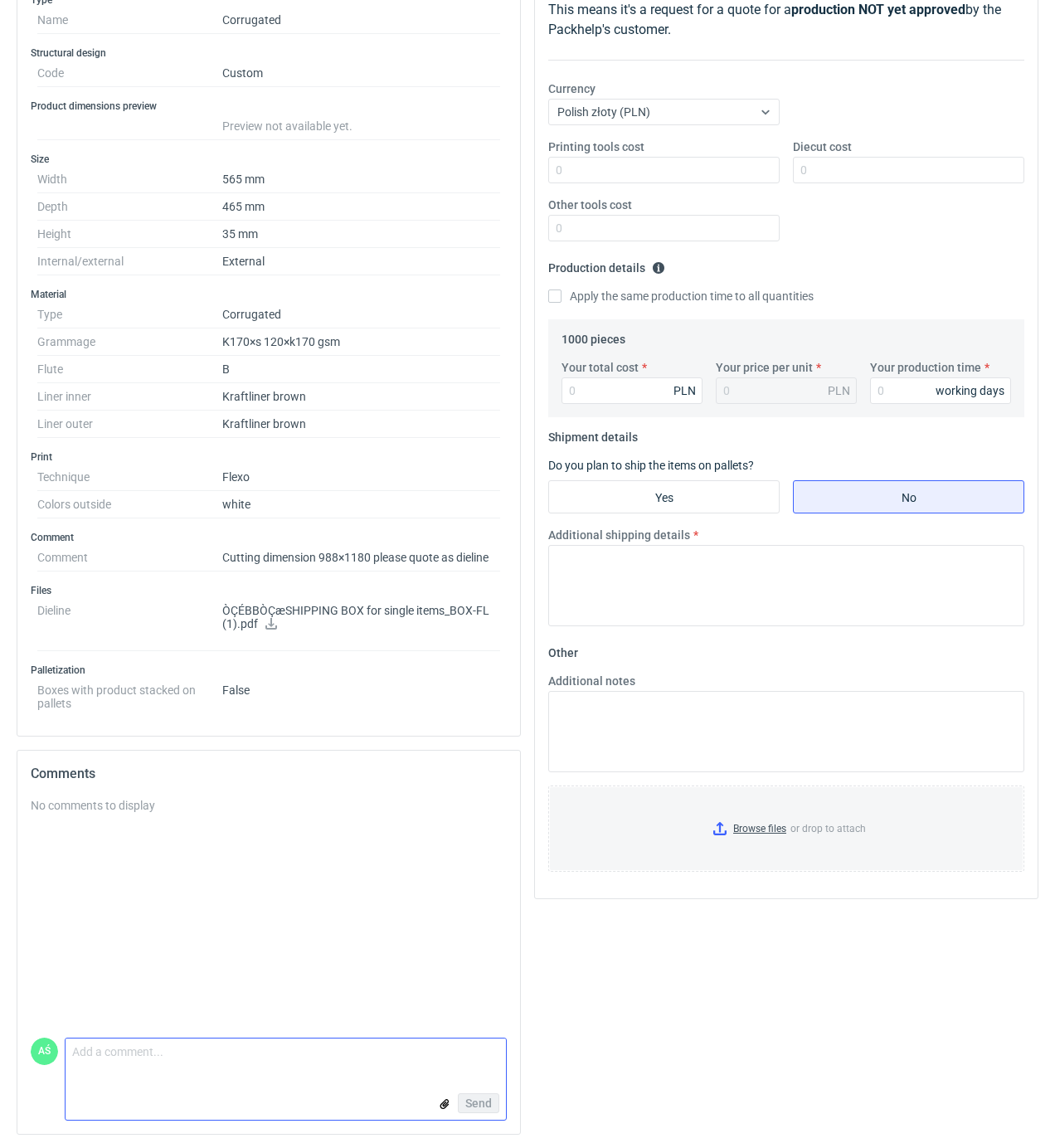
click at [171, 1066] on textarea "Comment message" at bounding box center [285, 1055] width 440 height 35
type textarea "siatka przeskalowana"
click at [476, 1097] on span "Send" at bounding box center [479, 1103] width 27 height 12
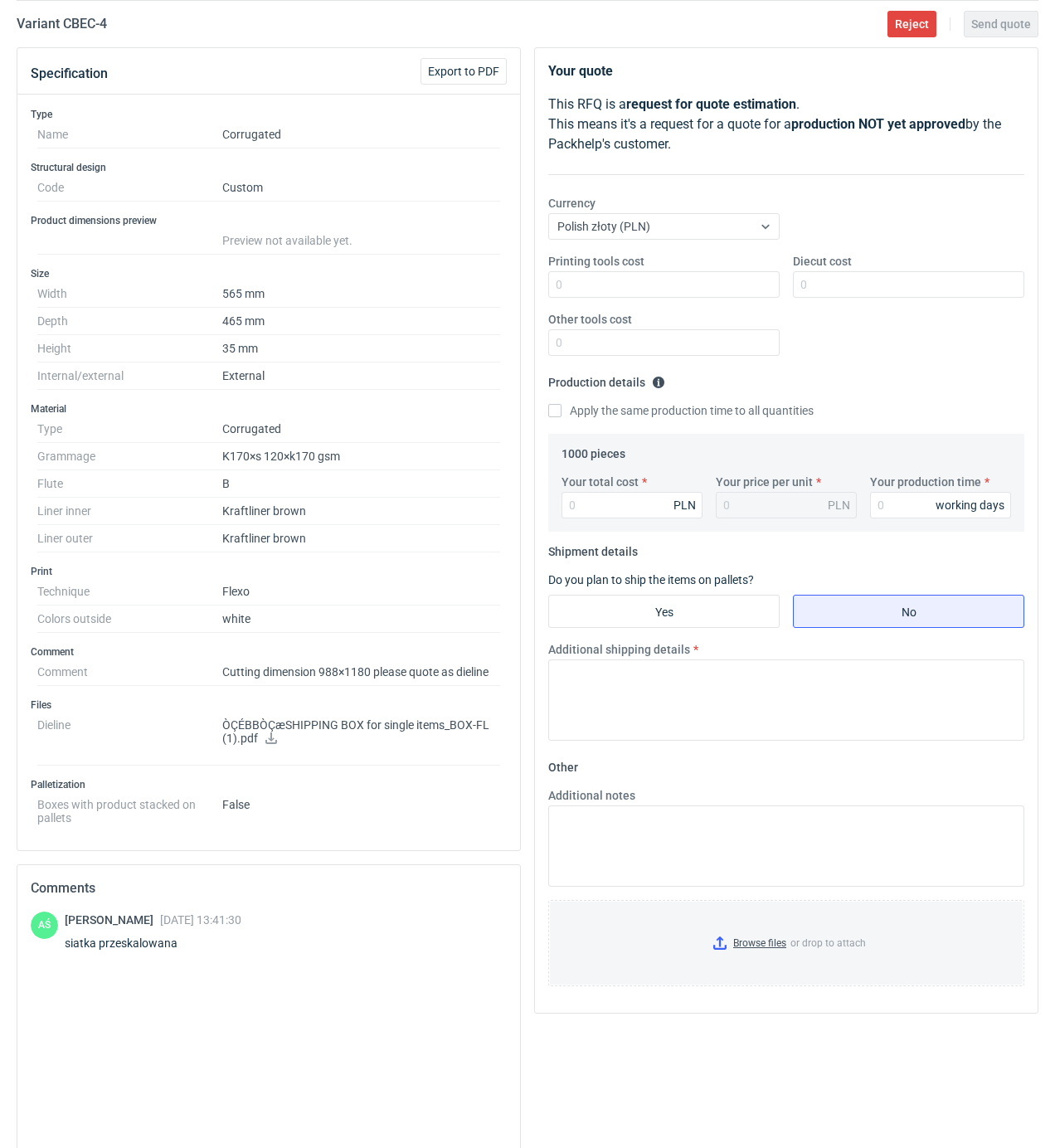
scroll to position [0, 0]
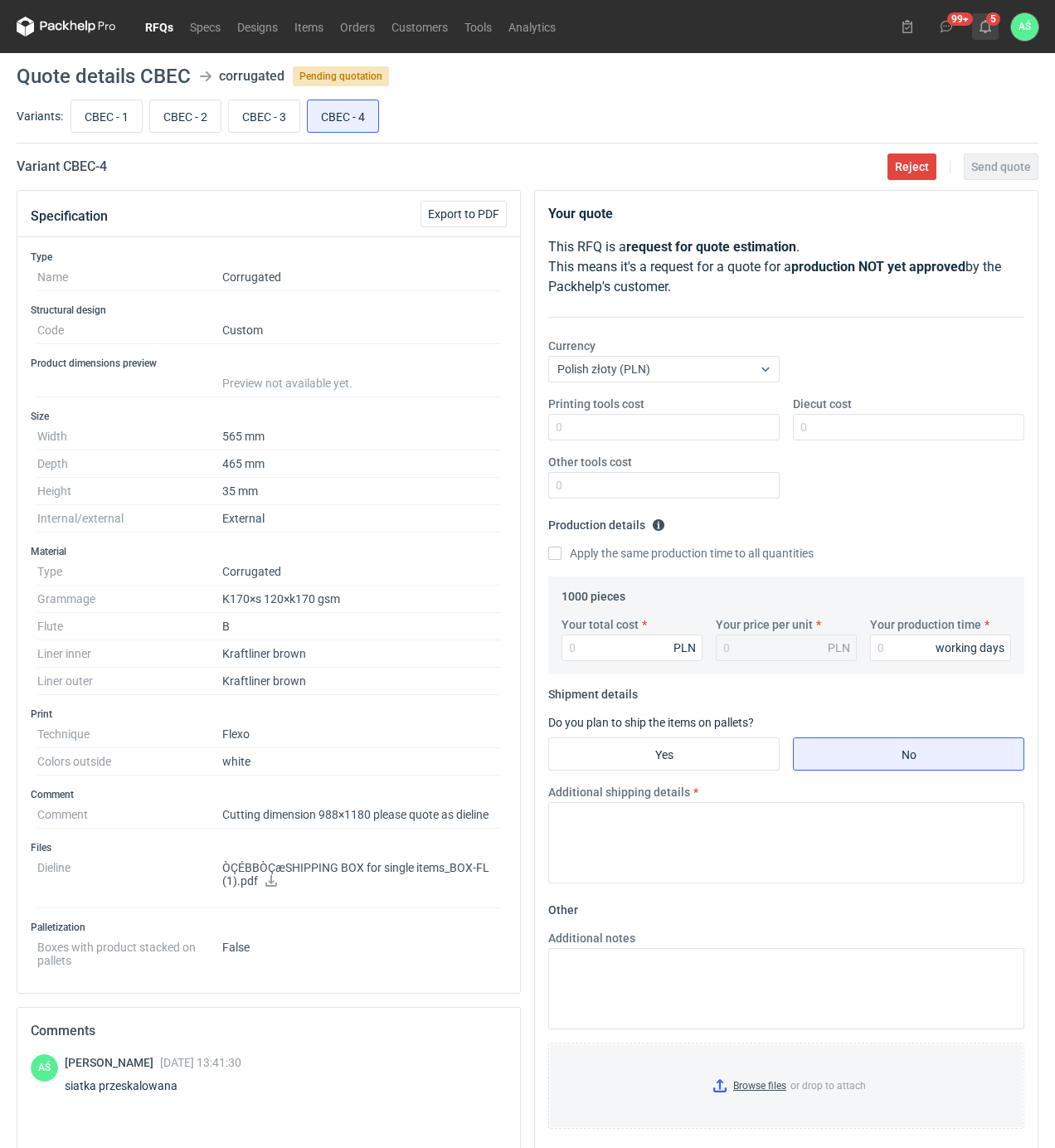
click at [993, 28] on button "5" at bounding box center [986, 27] width 27 height 27
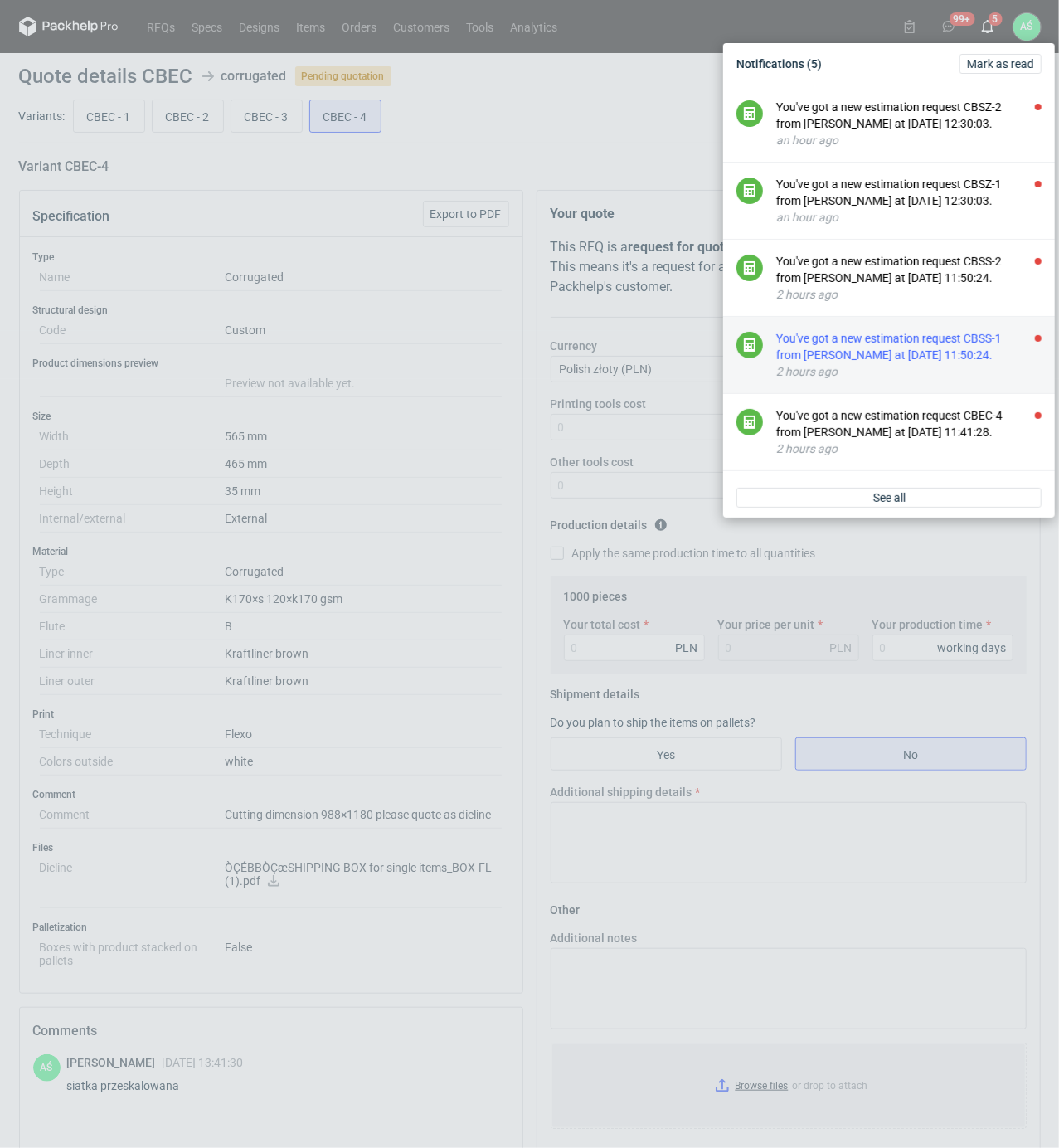
click at [923, 364] on div "You've got a new estimation request CBSS-1 from [PERSON_NAME] at [DATE] 11:50:2…" at bounding box center [908, 346] width 265 height 33
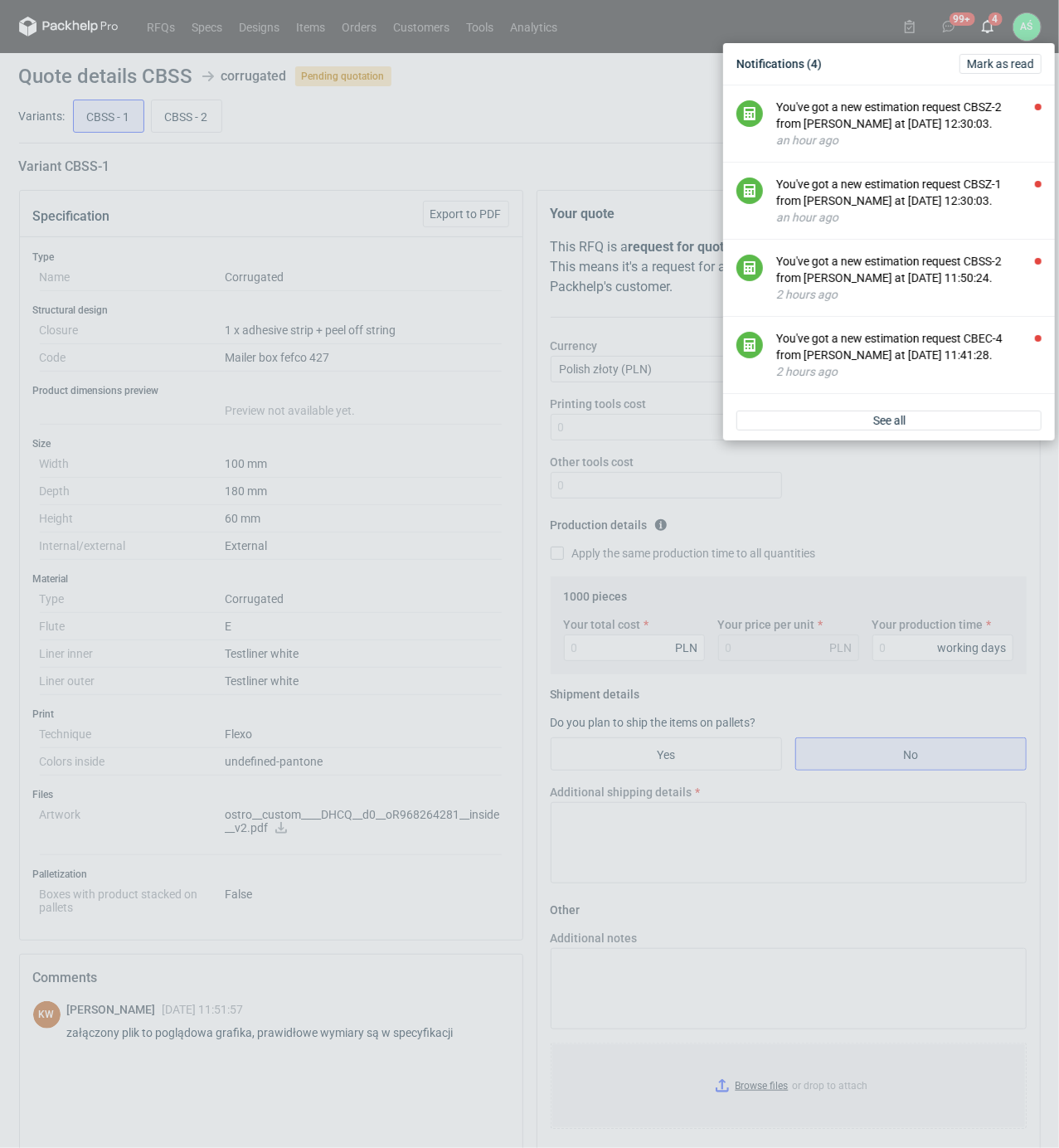
click at [462, 542] on div "Notifications (4) [PERSON_NAME] as read You've got a new estimation request CBS…" at bounding box center [530, 574] width 1059 height 1148
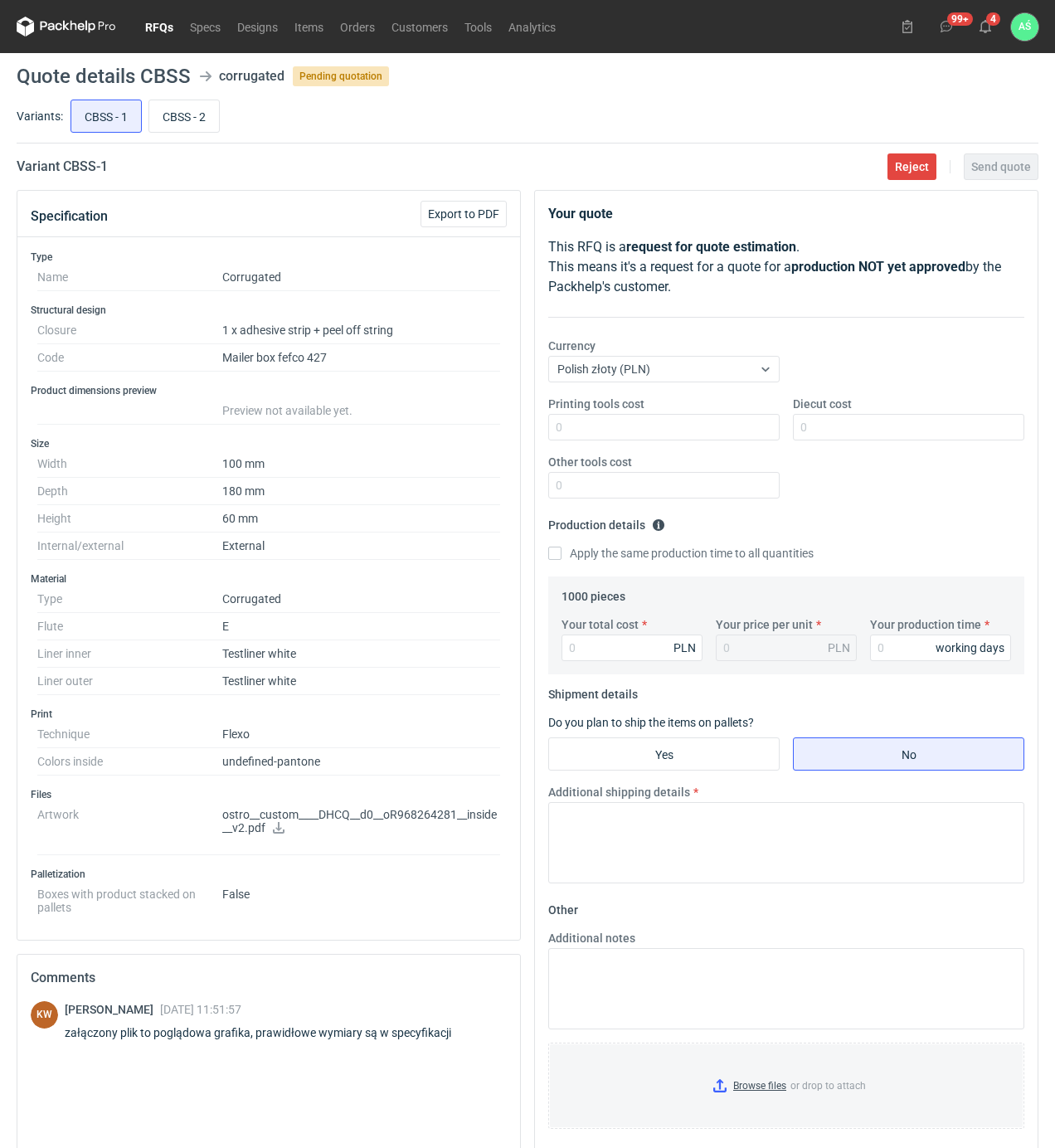
click at [276, 827] on icon at bounding box center [279, 827] width 13 height 12
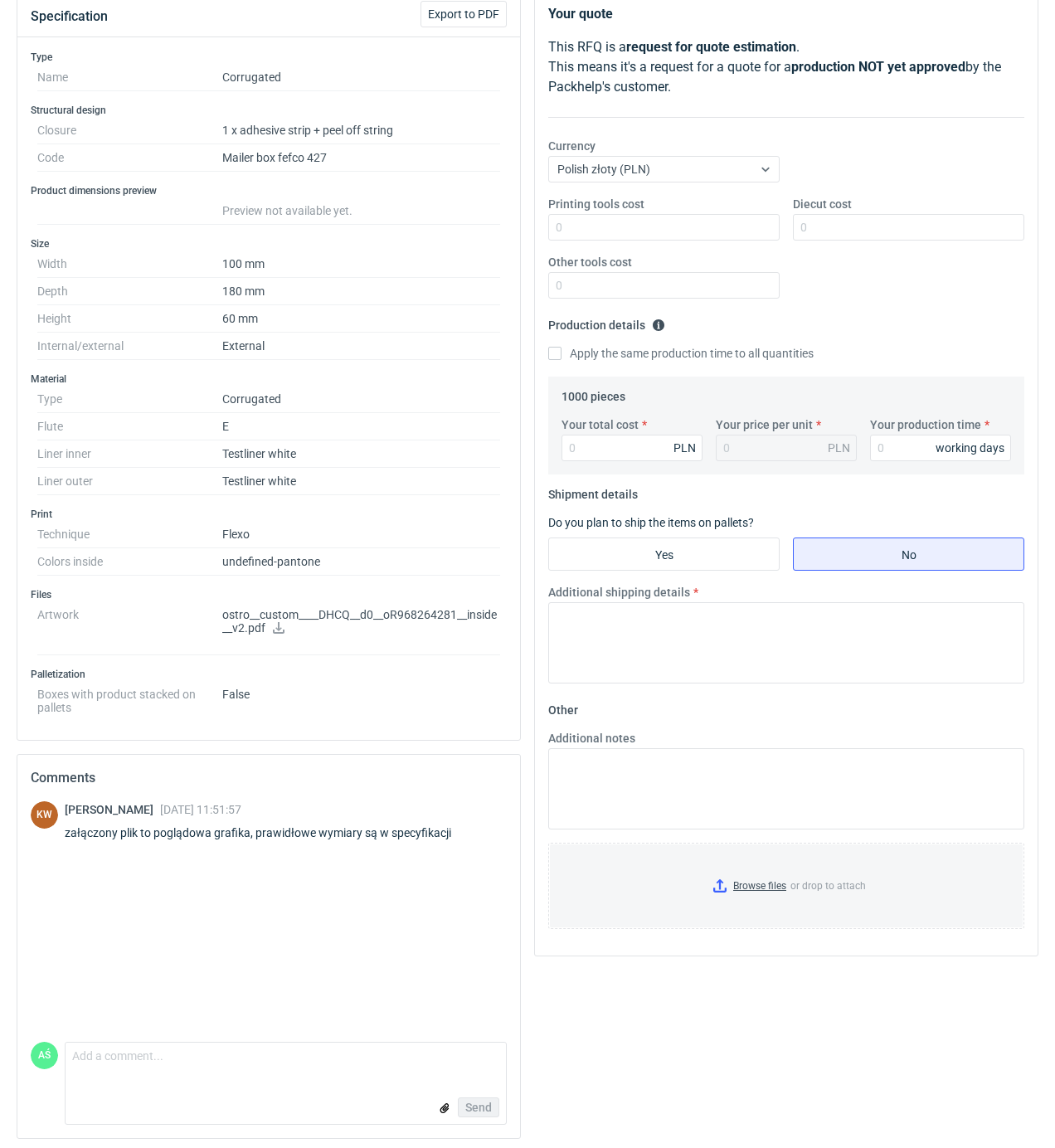
scroll to position [210, 0]
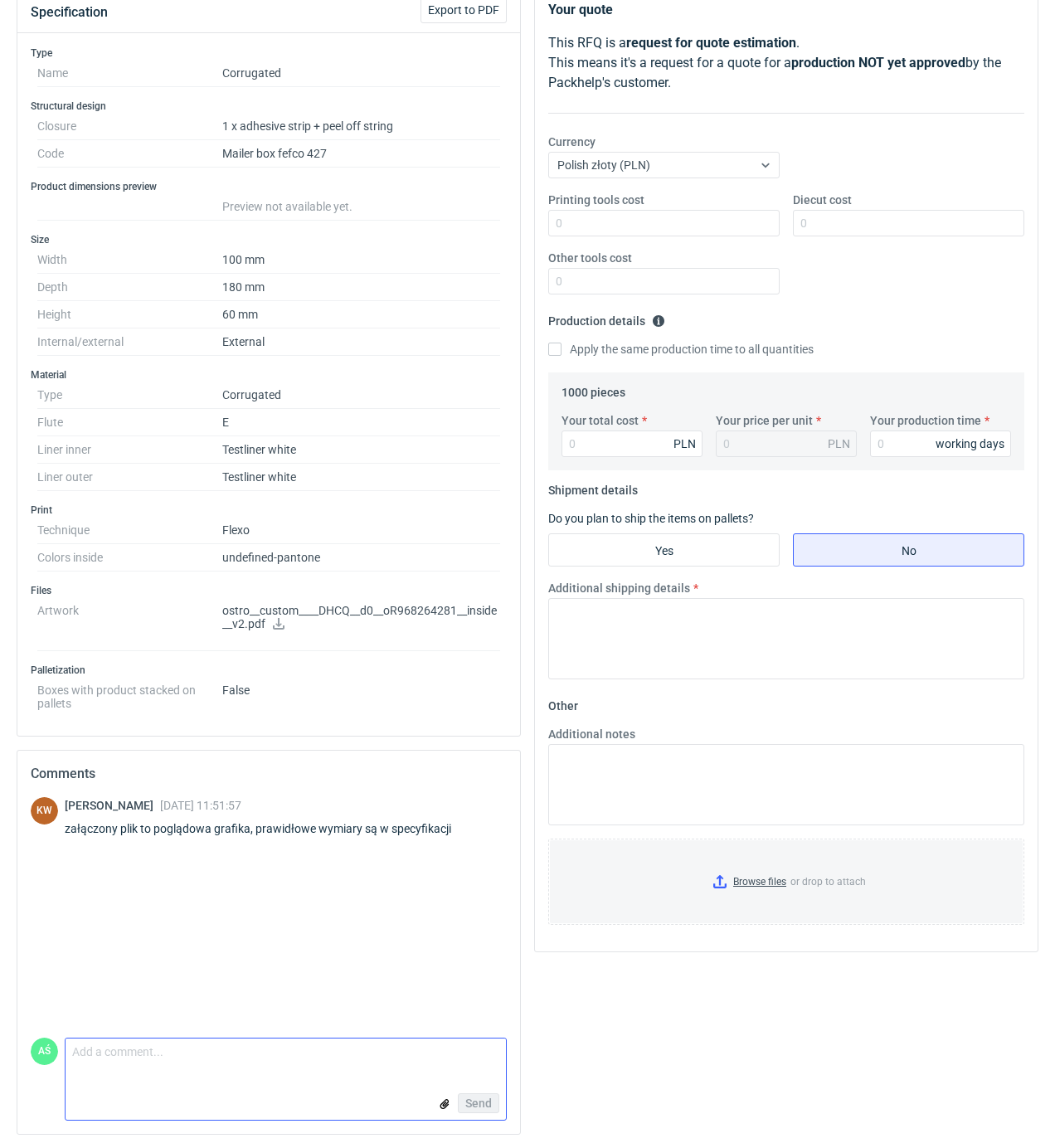
click at [143, 1041] on textarea "Comment message" at bounding box center [285, 1055] width 440 height 35
type textarea "a czy wymiary są dobrze wpisane"
click at [482, 1101] on span "Send" at bounding box center [479, 1103] width 27 height 12
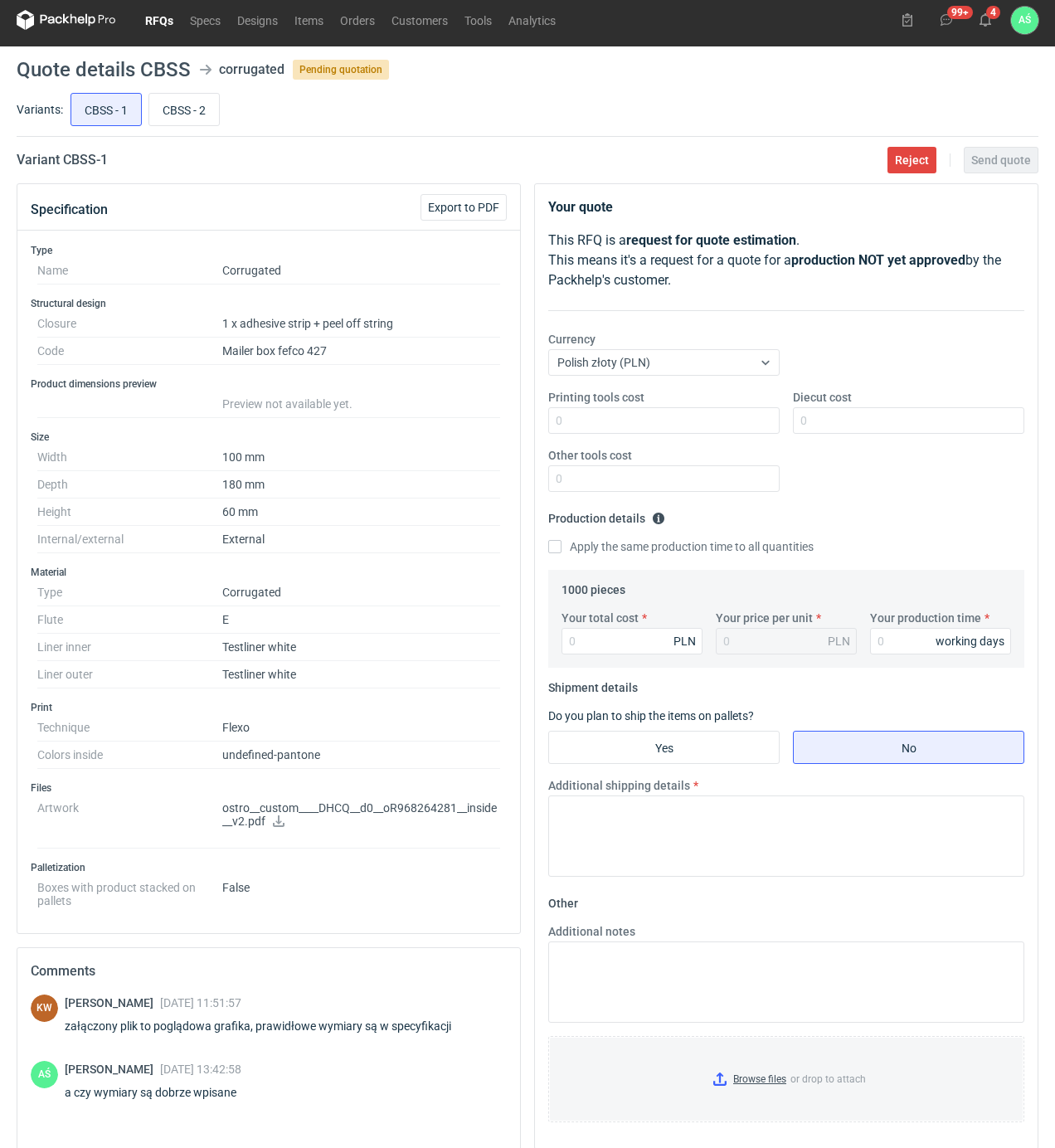
scroll to position [0, 0]
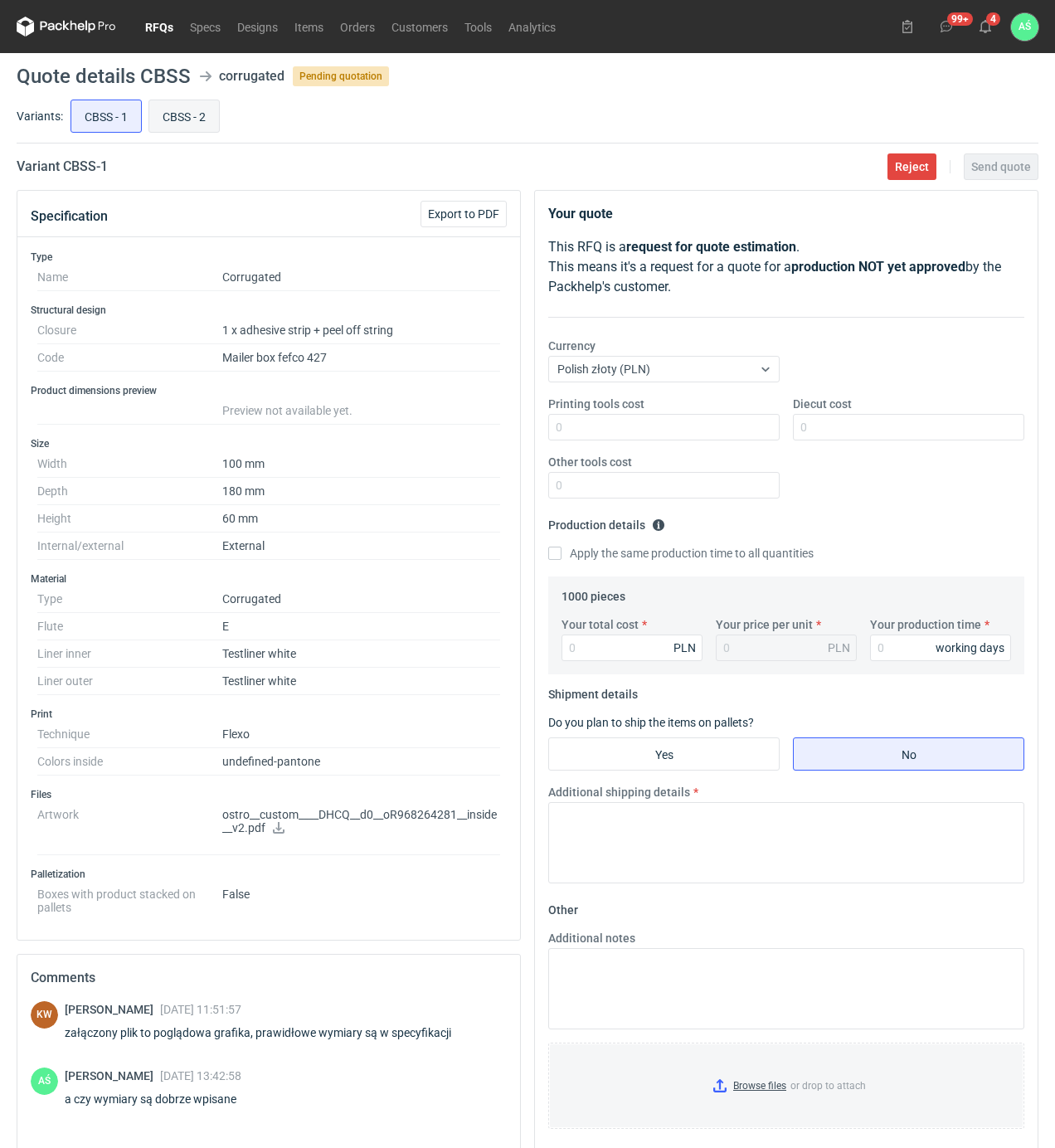
click at [178, 111] on input "CBSS - 2" at bounding box center [184, 115] width 70 height 31
radio input "true"
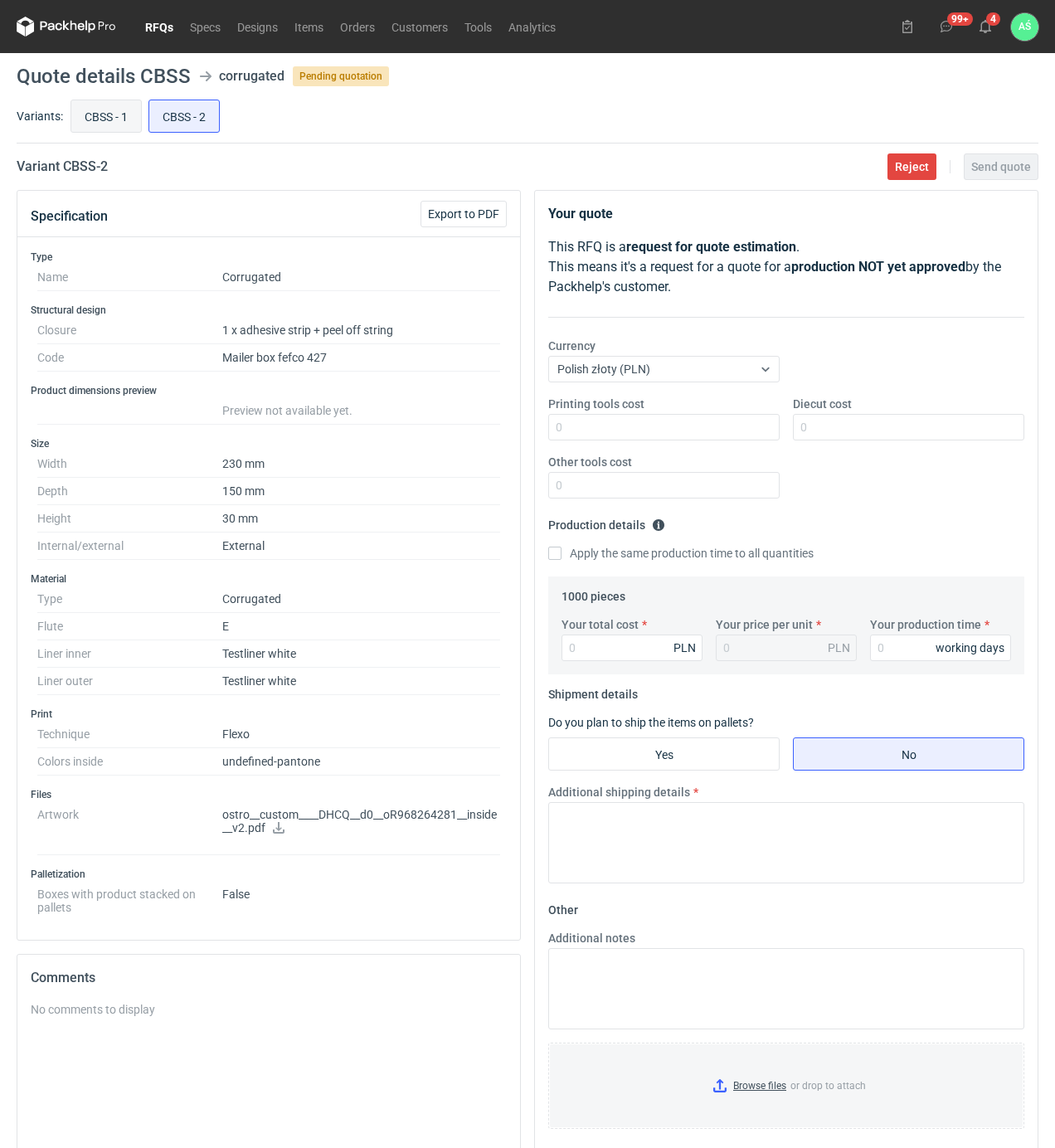
click at [107, 120] on input "CBSS - 1" at bounding box center [106, 115] width 70 height 31
radio input "true"
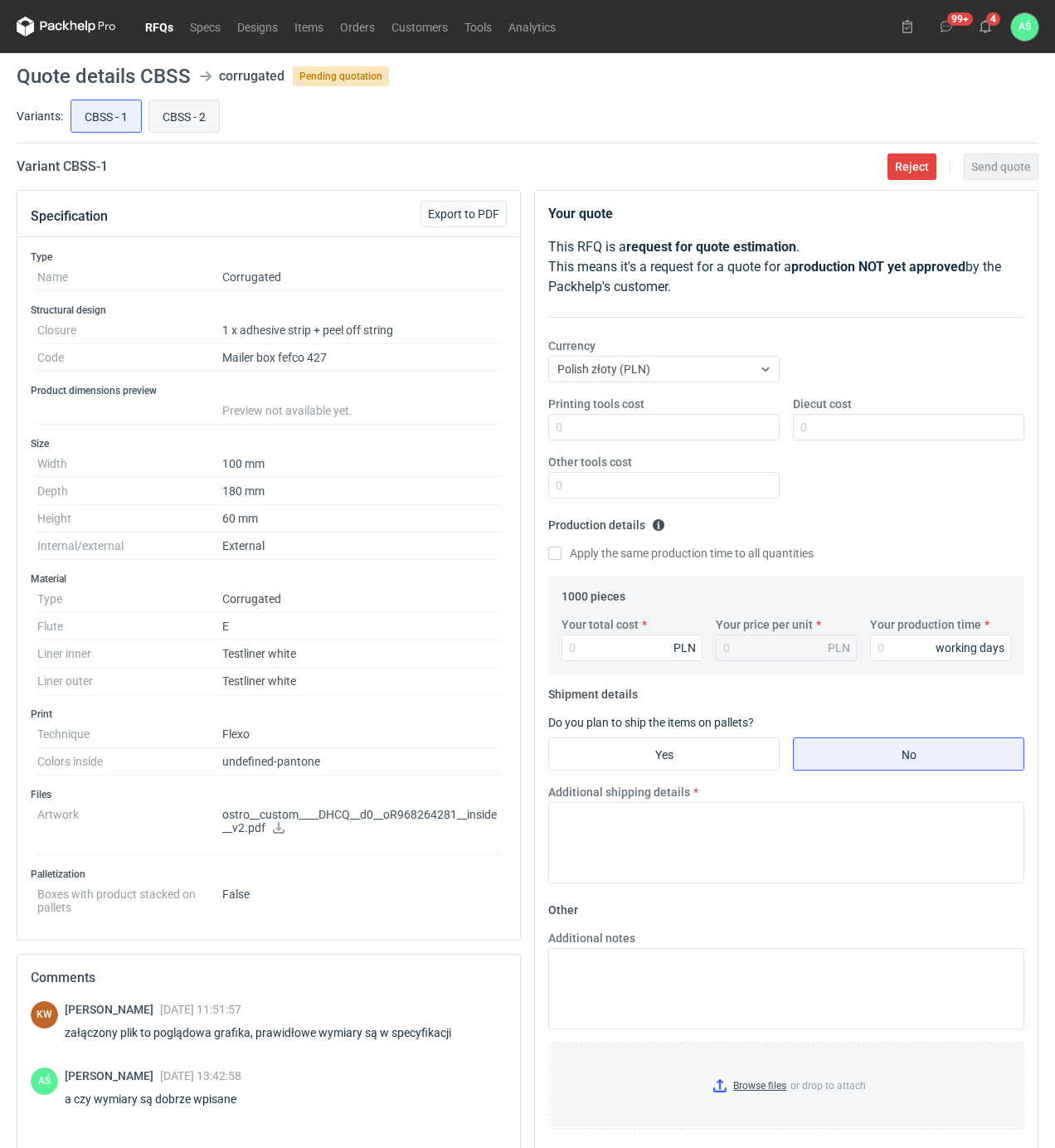
click at [171, 124] on input "CBSS - 2" at bounding box center [184, 115] width 70 height 31
radio input "true"
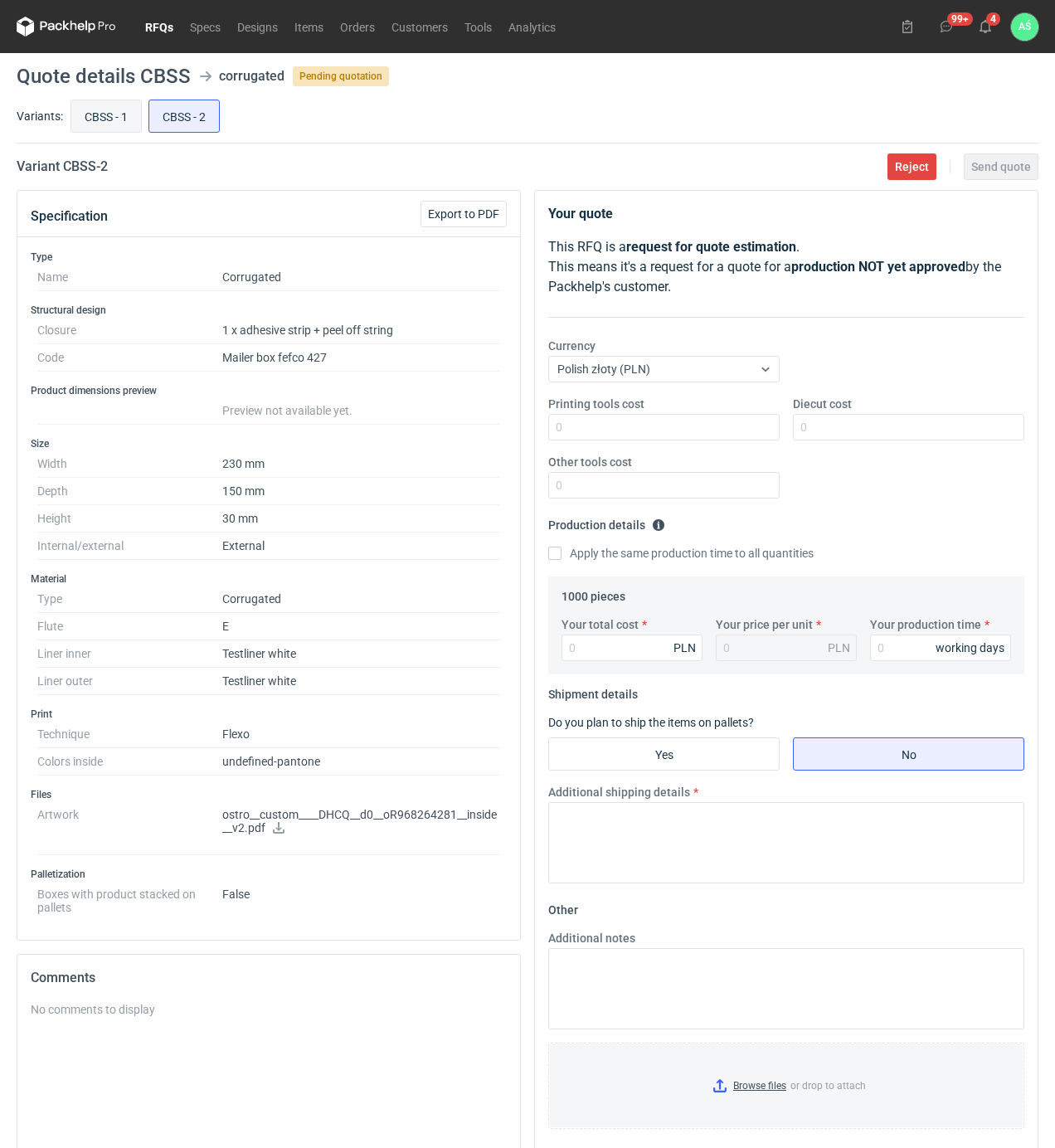
click at [110, 116] on input "CBSS - 1" at bounding box center [106, 115] width 70 height 31
radio input "true"
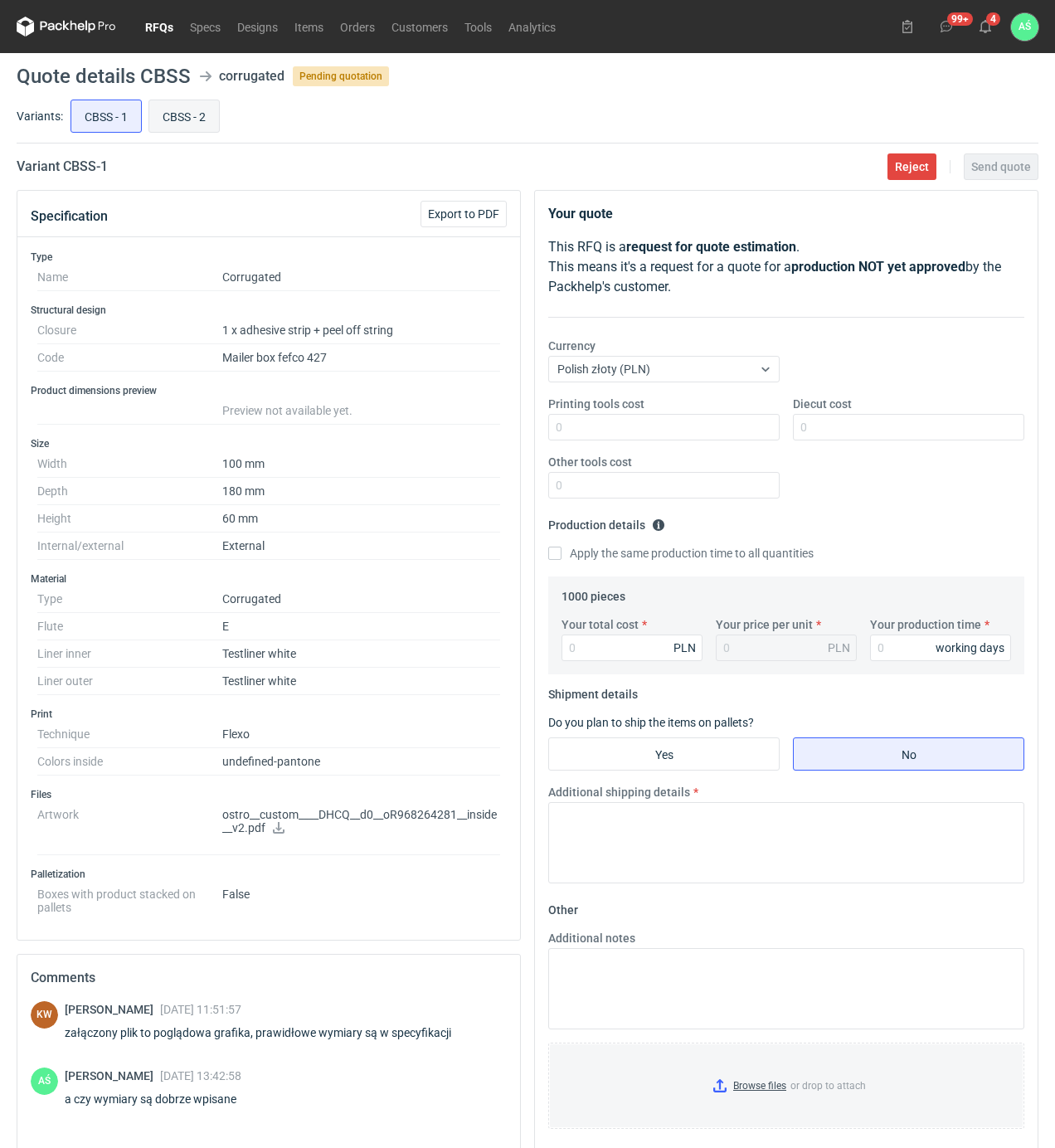
click at [181, 114] on input "CBSS - 2" at bounding box center [184, 115] width 70 height 31
radio input "true"
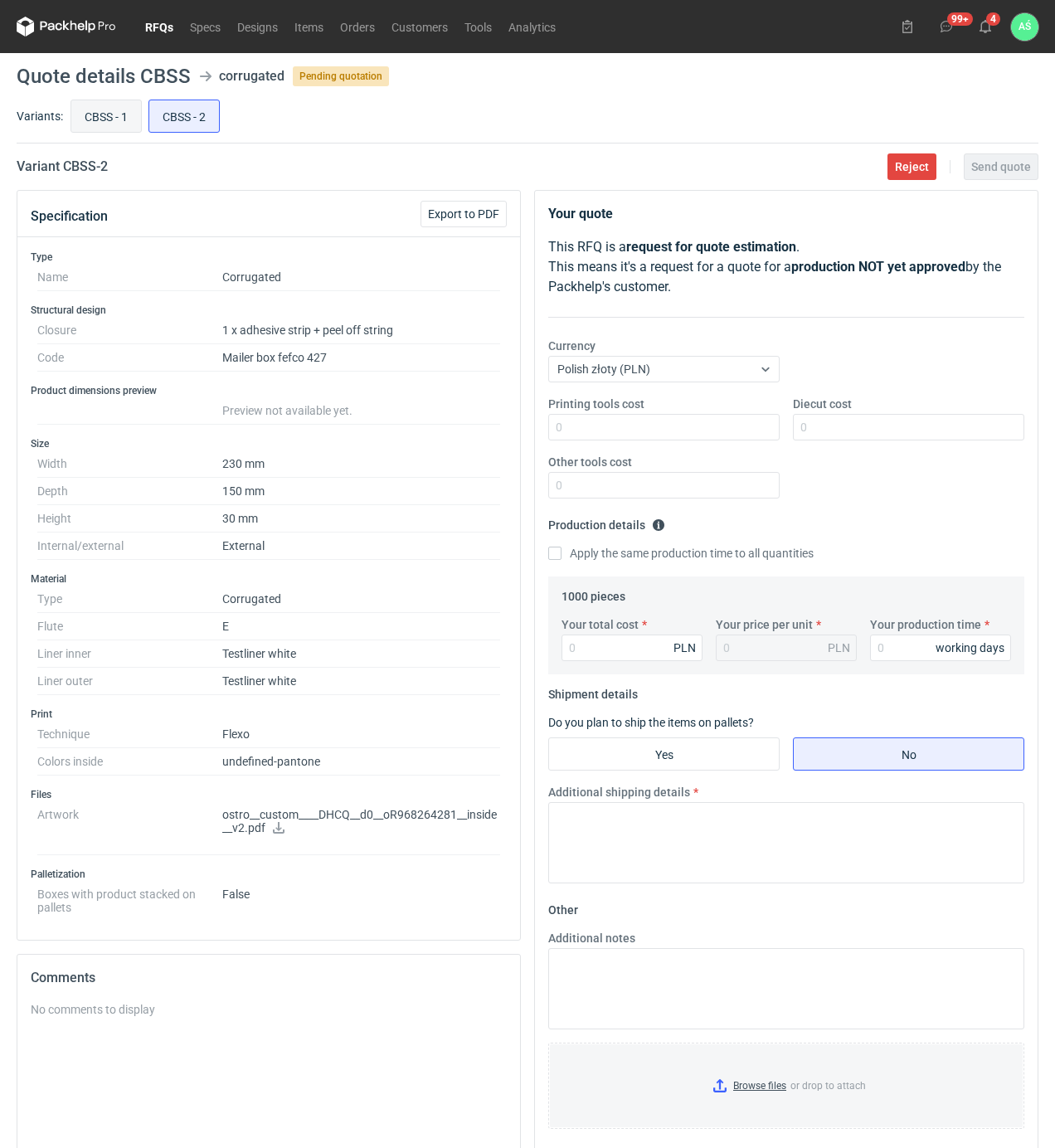
click at [97, 126] on input "CBSS - 1" at bounding box center [106, 115] width 70 height 31
radio input "true"
